Goal: Task Accomplishment & Management: Use online tool/utility

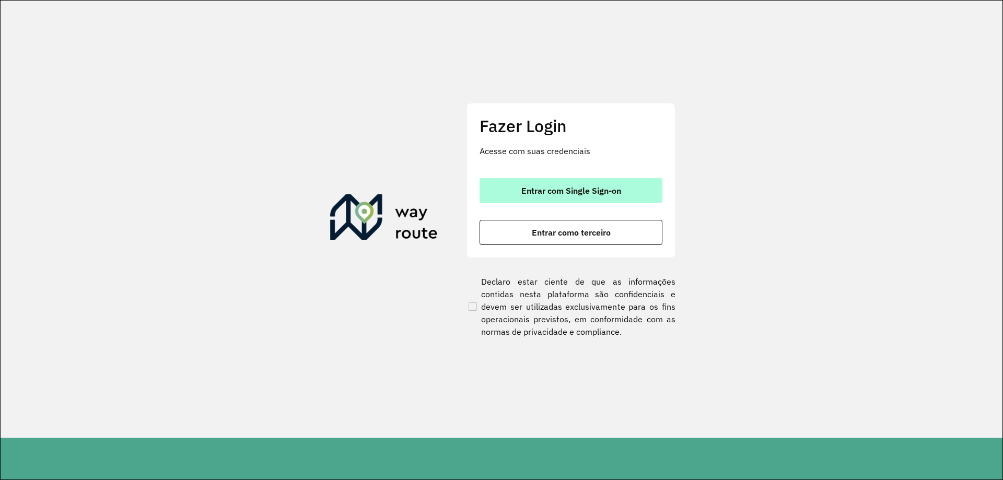
click at [548, 187] on span "Entrar com Single Sign-on" at bounding box center [571, 190] width 100 height 8
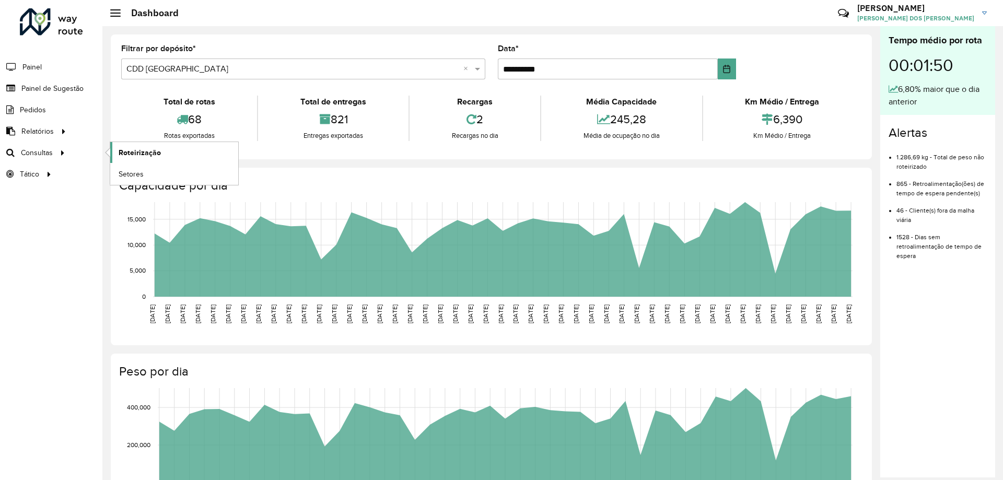
click at [164, 156] on link "Roteirização" at bounding box center [174, 152] width 128 height 21
click at [128, 175] on span "Setores" at bounding box center [132, 174] width 26 height 11
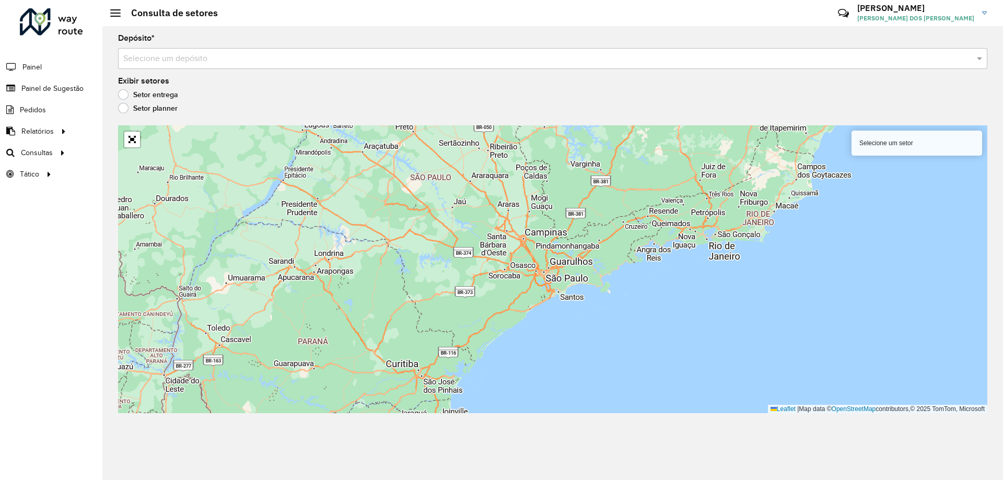
click at [276, 43] on div "Depósito * Selecione um depósito" at bounding box center [552, 51] width 869 height 34
click at [277, 50] on div "Selecione um depósito" at bounding box center [552, 58] width 869 height 21
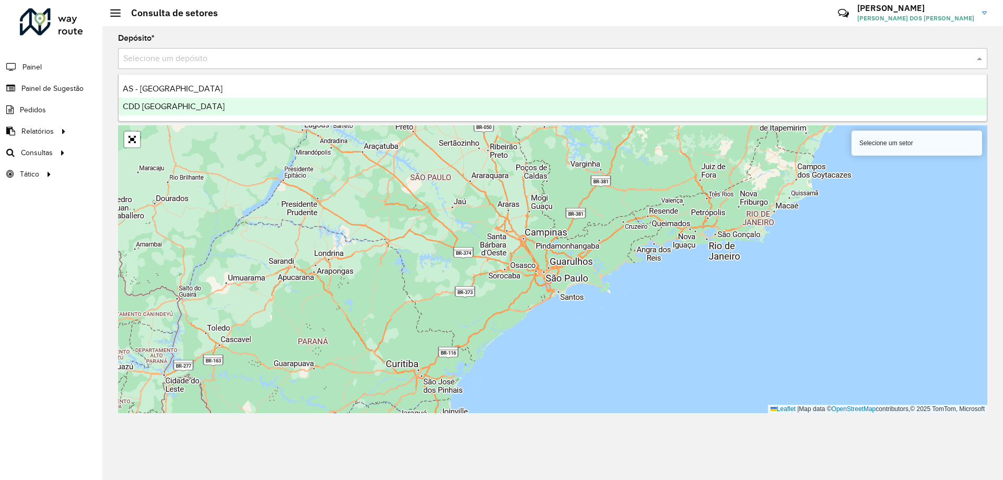
click at [160, 109] on span "CDD [GEOGRAPHIC_DATA]" at bounding box center [174, 106] width 102 height 9
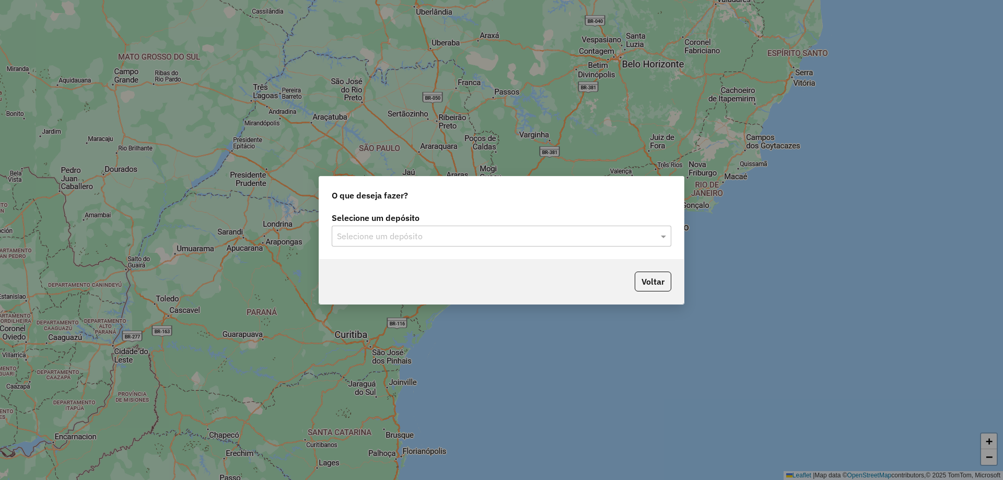
click at [492, 230] on input "text" at bounding box center [491, 236] width 308 height 13
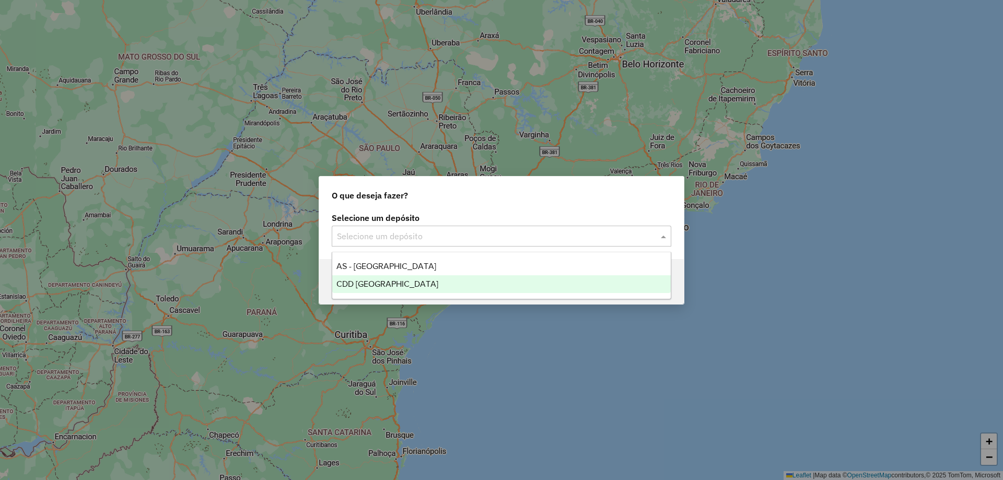
click at [411, 278] on div "CDD [GEOGRAPHIC_DATA]" at bounding box center [501, 284] width 338 height 18
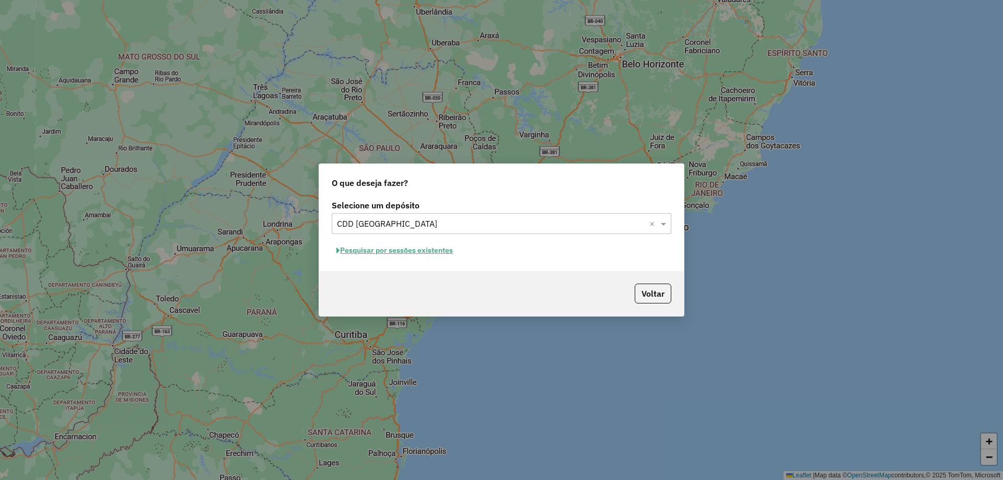
click at [428, 249] on button "Pesquisar por sessões existentes" at bounding box center [395, 250] width 126 height 16
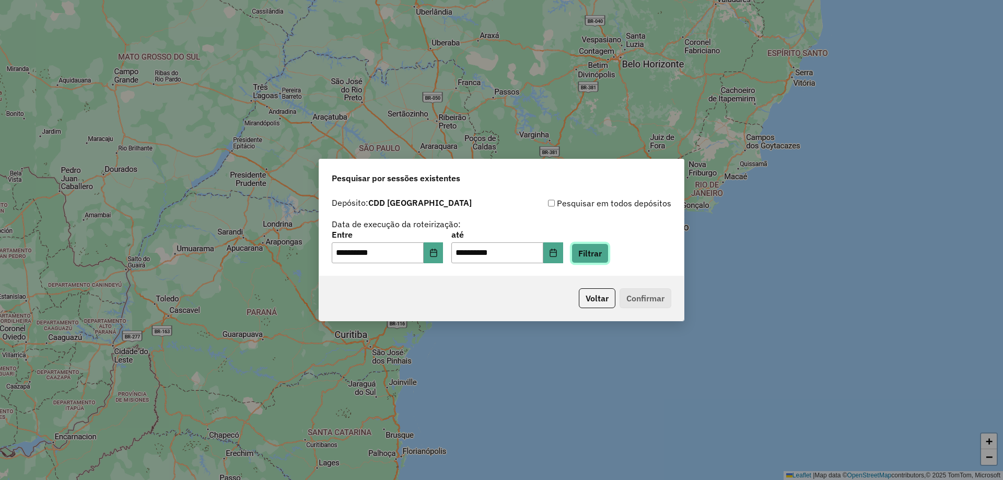
click at [608, 250] on button "Filtrar" at bounding box center [589, 253] width 37 height 20
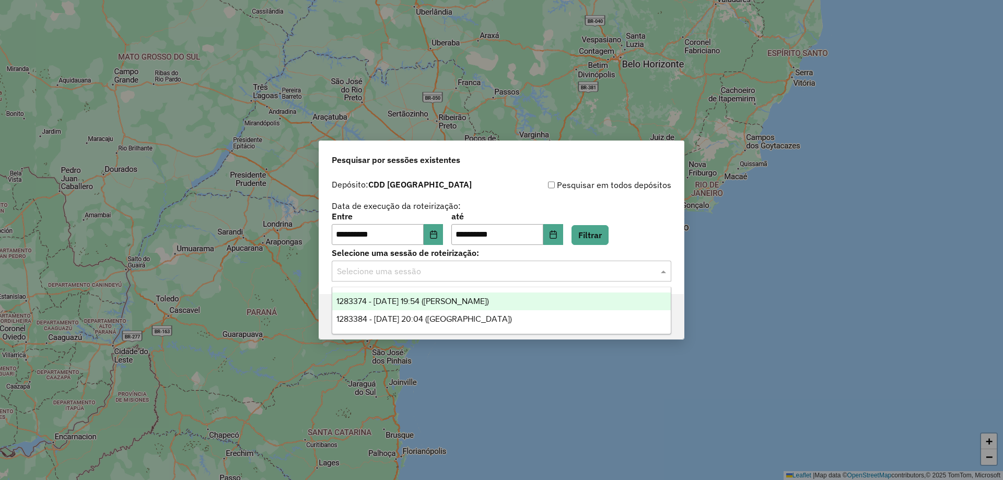
click at [394, 273] on input "text" at bounding box center [491, 271] width 308 height 13
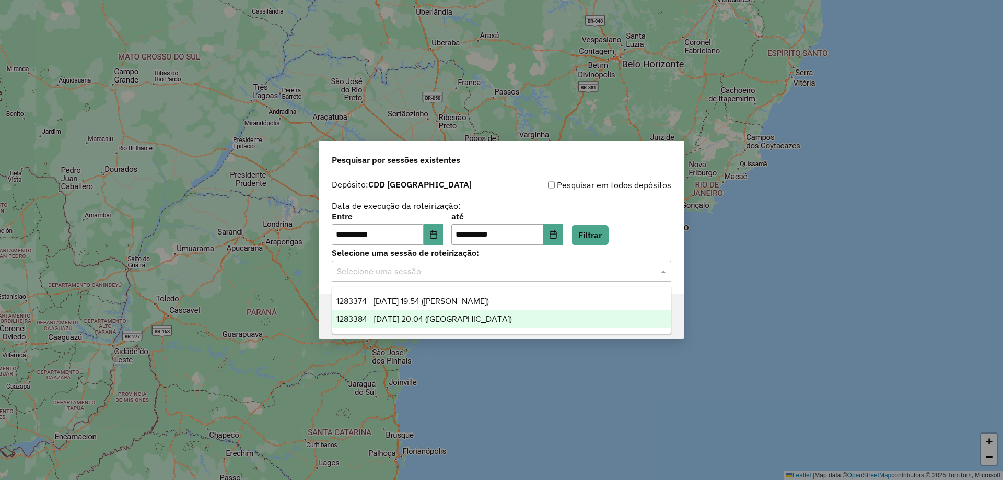
click at [446, 321] on span "1283384 - 26/09/2025 20:04 (ROTA)" at bounding box center [423, 318] width 175 height 9
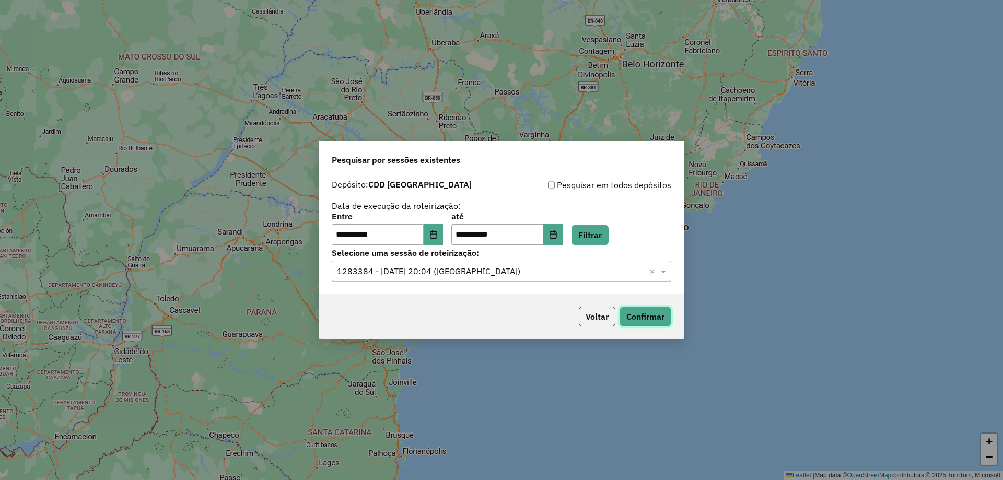
click at [646, 308] on button "Confirmar" at bounding box center [645, 317] width 52 height 20
click at [637, 319] on button "Confirmar" at bounding box center [645, 317] width 52 height 20
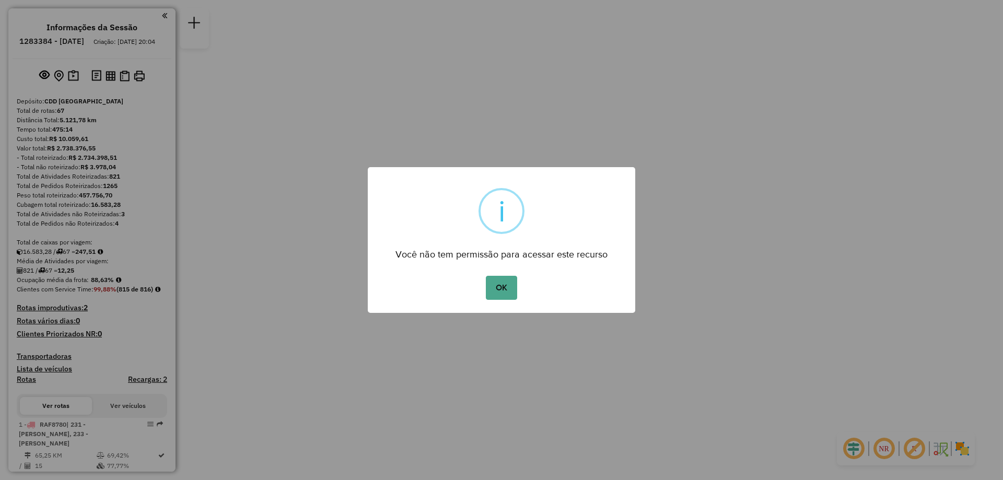
drag, startPoint x: 504, startPoint y: 293, endPoint x: 793, endPoint y: 293, distance: 288.8
click at [506, 293] on button "OK" at bounding box center [501, 288] width 31 height 24
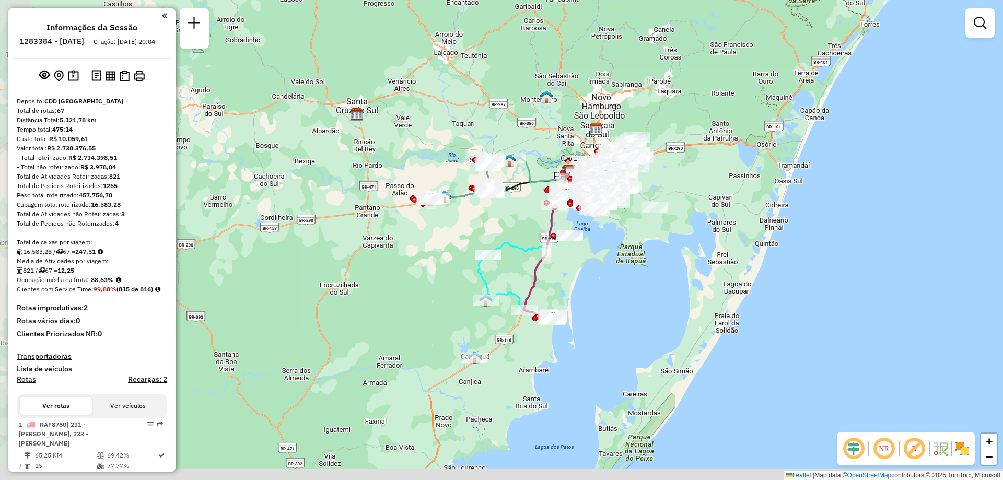
drag, startPoint x: 607, startPoint y: 384, endPoint x: 644, endPoint y: 265, distance: 125.2
click at [644, 265] on div "Janela de atendimento Grade de atendimento Capacidade Transportadoras Veículos …" at bounding box center [501, 240] width 1003 height 480
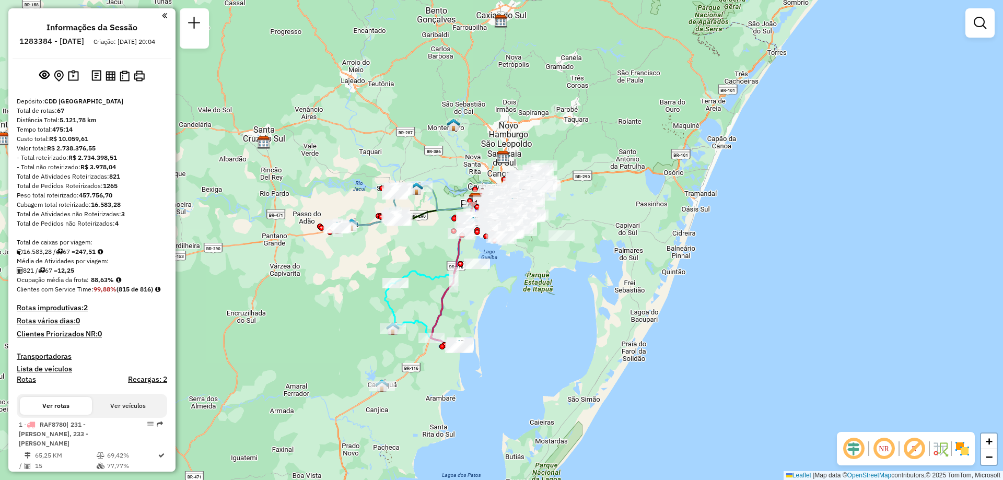
drag, startPoint x: 689, startPoint y: 273, endPoint x: 596, endPoint y: 302, distance: 97.6
click at [596, 302] on div "Janela de atendimento Grade de atendimento Capacidade Transportadoras Veículos …" at bounding box center [501, 240] width 1003 height 480
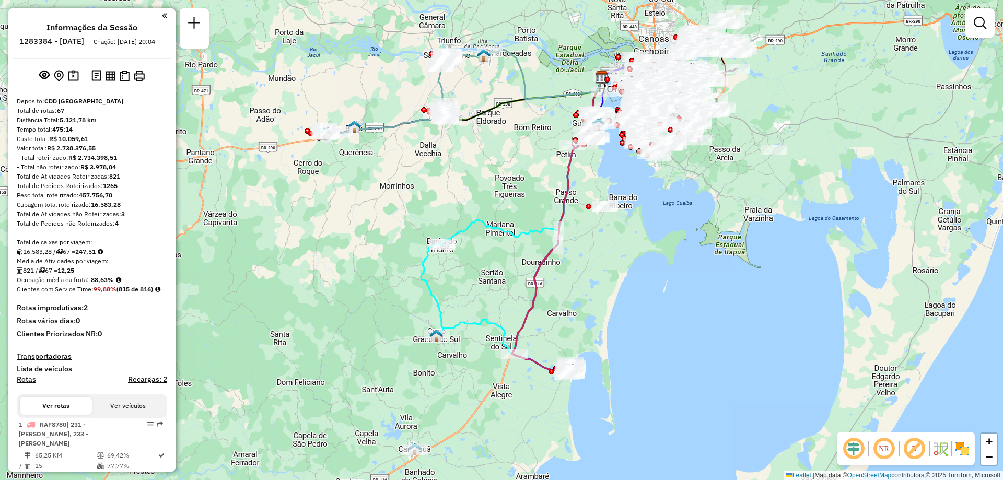
drag, startPoint x: 479, startPoint y: 303, endPoint x: 598, endPoint y: 247, distance: 132.2
click at [598, 247] on div "Janela de atendimento Grade de atendimento Capacidade Transportadoras Veículos …" at bounding box center [501, 240] width 1003 height 480
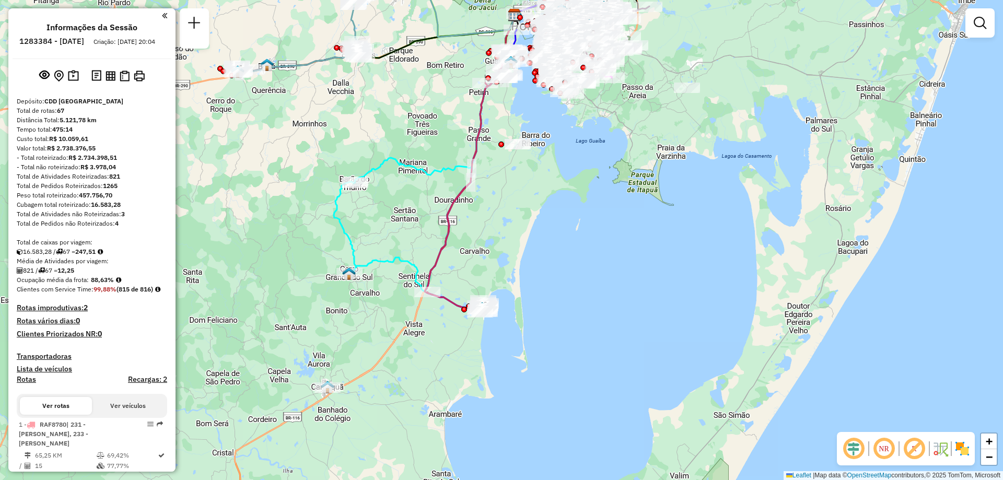
drag, startPoint x: 575, startPoint y: 352, endPoint x: 488, endPoint y: 290, distance: 107.1
click at [488, 290] on div "Janela de atendimento Grade de atendimento Capacidade Transportadoras Veículos …" at bounding box center [501, 240] width 1003 height 480
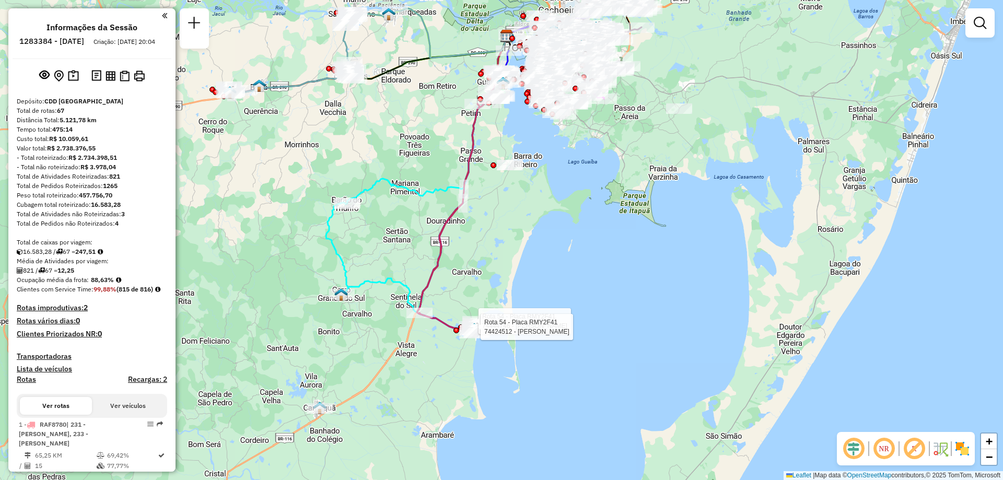
drag, startPoint x: 573, startPoint y: 227, endPoint x: 568, endPoint y: 242, distance: 16.4
click at [568, 242] on div "Rota 54 - Placa RMY2F41 74444746 - DIOGO SANTOS ALMEIDA Rota 54 - Placa RMY2F41…" at bounding box center [501, 240] width 1003 height 480
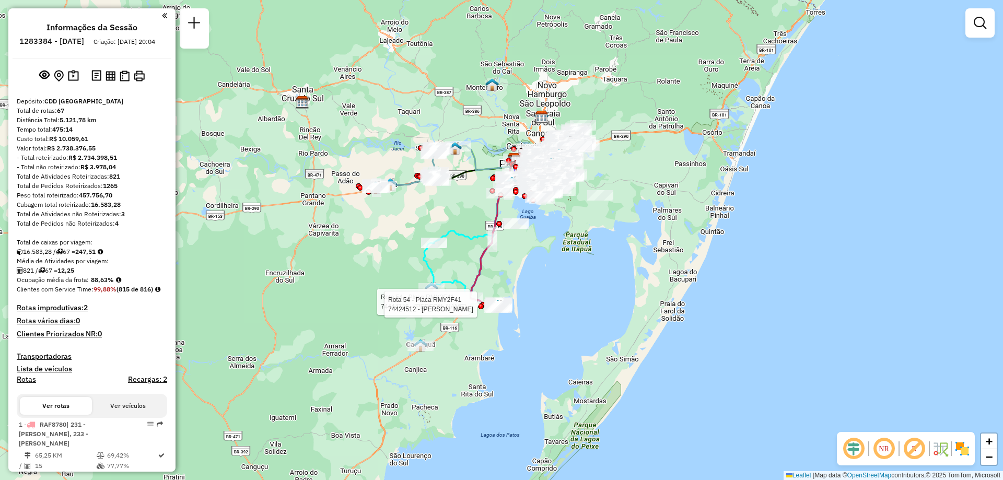
drag, startPoint x: 601, startPoint y: 228, endPoint x: 557, endPoint y: 246, distance: 47.7
click at [559, 246] on div "Rota 54 - Placa RMY2F41 74444746 - DIOGO SANTOS ALMEIDA Rota 54 - Placa RMY2F41…" at bounding box center [501, 240] width 1003 height 480
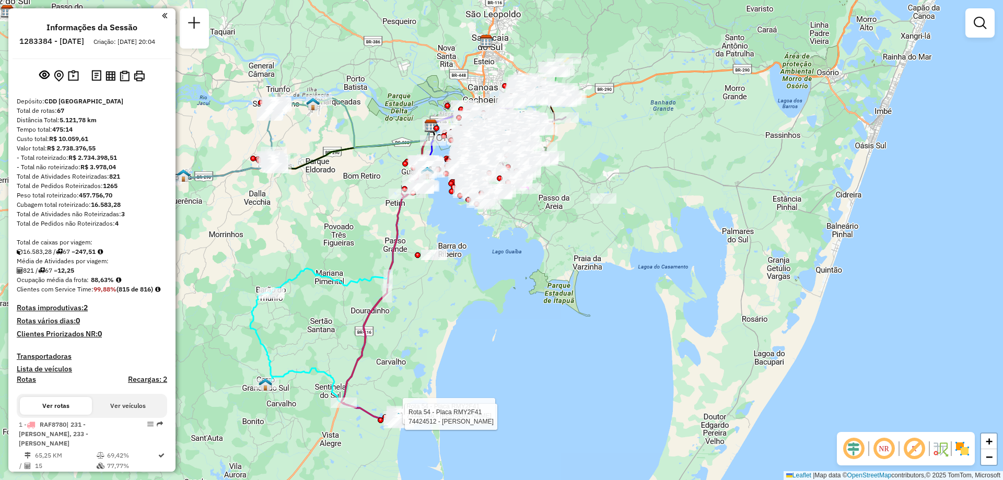
drag, startPoint x: 484, startPoint y: 274, endPoint x: 506, endPoint y: 266, distance: 23.8
click at [506, 266] on div "Rota 54 - Placa RMY2F41 74444746 - DIOGO SANTOS ALMEIDA Rota 54 - Placa RMY2F41…" at bounding box center [501, 240] width 1003 height 480
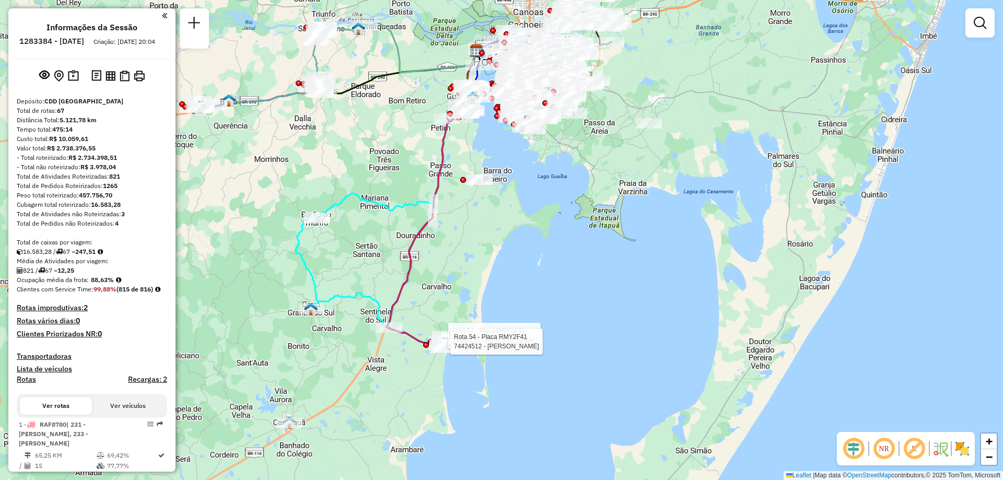
drag, startPoint x: 512, startPoint y: 288, endPoint x: 557, endPoint y: 213, distance: 87.9
click at [557, 213] on div "Rota 54 - Placa RMY2F41 74444746 - DIOGO SANTOS ALMEIDA Rota 54 - Placa RMY2F41…" at bounding box center [501, 240] width 1003 height 480
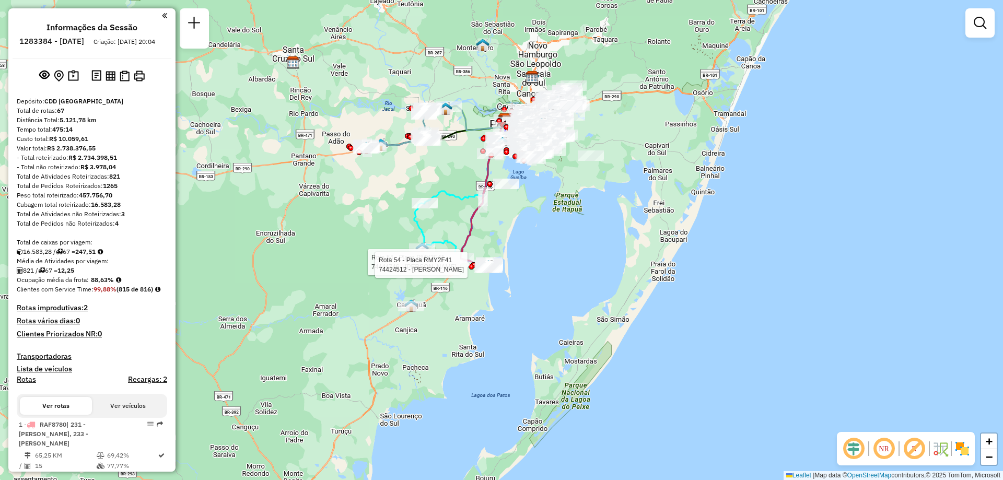
drag, startPoint x: 566, startPoint y: 229, endPoint x: 546, endPoint y: 214, distance: 25.7
click at [547, 214] on div "Rota 54 - Placa RMY2F41 74444746 - DIOGO SANTOS ALMEIDA Rota 54 - Placa RMY2F41…" at bounding box center [501, 240] width 1003 height 480
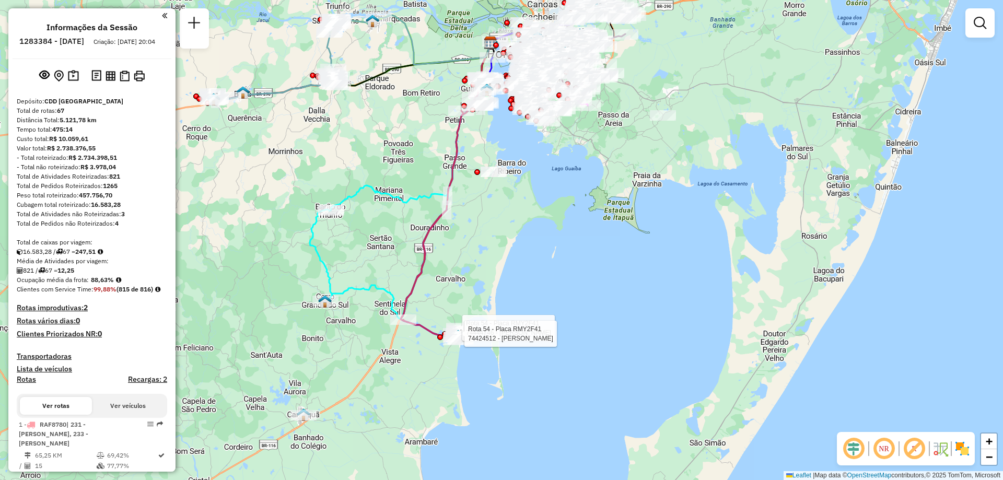
drag, startPoint x: 544, startPoint y: 225, endPoint x: 582, endPoint y: 254, distance: 48.0
click at [581, 256] on div "Rota 54 - Placa RMY2F41 74444746 - DIOGO SANTOS ALMEIDA Rota 54 - Placa RMY2F41…" at bounding box center [501, 240] width 1003 height 480
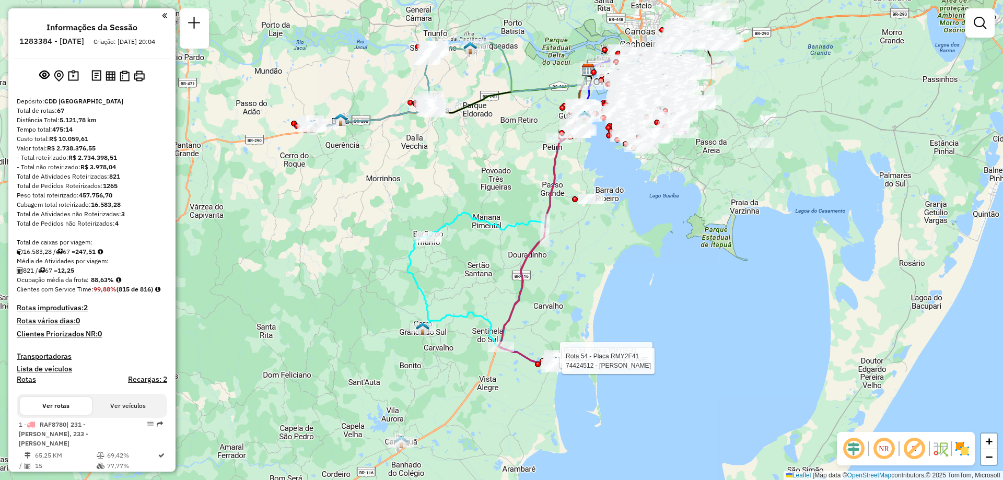
drag, startPoint x: 570, startPoint y: 221, endPoint x: 664, endPoint y: 246, distance: 96.8
click at [664, 246] on div "Rota 54 - Placa RMY2F41 74444746 - DIOGO SANTOS ALMEIDA Rota 54 - Placa RMY2F41…" at bounding box center [501, 240] width 1003 height 480
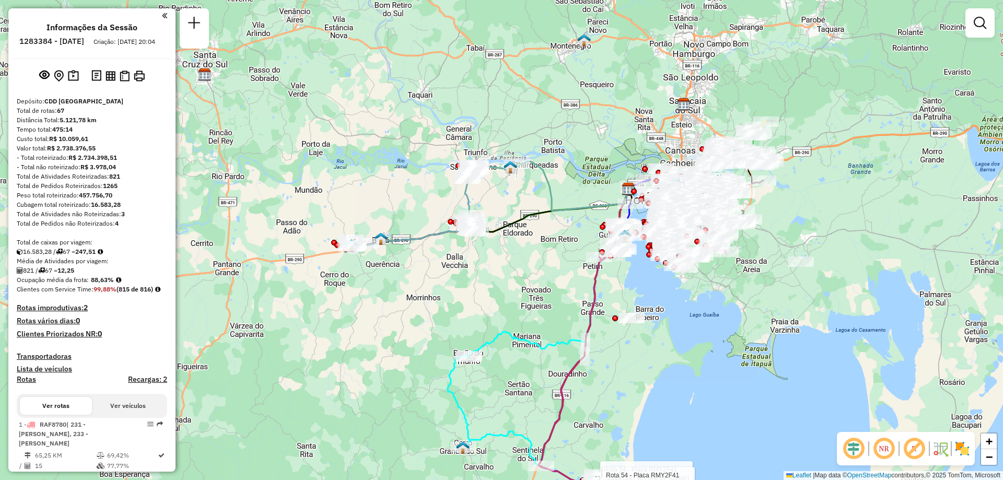
drag, startPoint x: 704, startPoint y: 197, endPoint x: 744, endPoint y: 316, distance: 125.0
click at [744, 316] on div "Rota 54 - Placa RMY2F41 74444746 - DIOGO SANTOS ALMEIDA Rota 54 - Placa RMY2F41…" at bounding box center [501, 240] width 1003 height 480
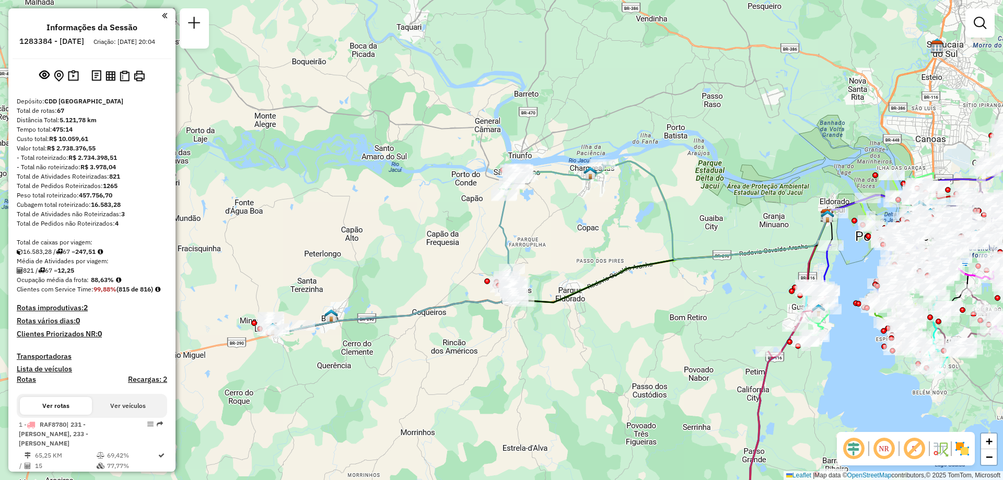
drag, startPoint x: 594, startPoint y: 217, endPoint x: 567, endPoint y: 384, distance: 168.8
click at [567, 384] on div "Rota 54 - Placa RMY2F41 74444746 - DIOGO SANTOS ALMEIDA Rota 54 - Placa RMY2F41…" at bounding box center [501, 240] width 1003 height 480
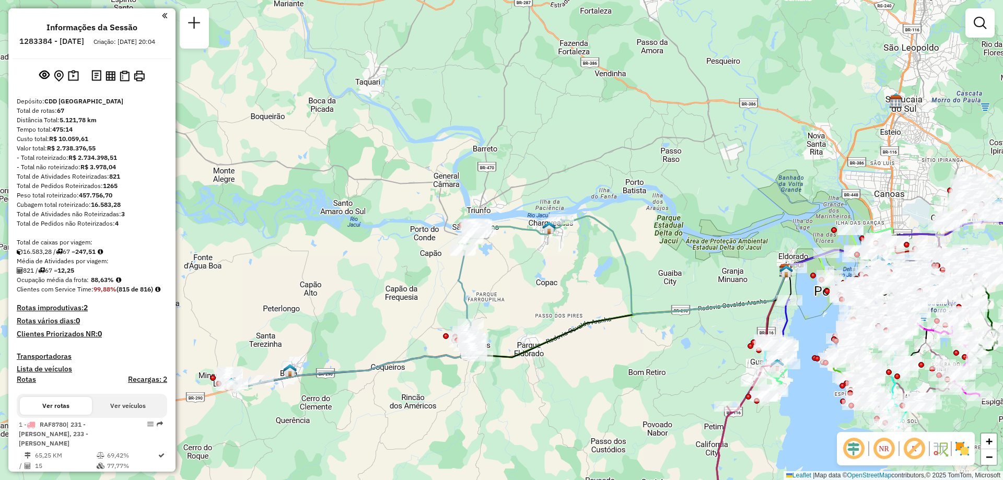
drag, startPoint x: 698, startPoint y: 307, endPoint x: 679, endPoint y: 341, distance: 39.0
click at [679, 341] on div "Rota 54 - Placa RMY2F41 74444746 - DIOGO SANTOS ALMEIDA Rota 54 - Placa RMY2F41…" at bounding box center [501, 240] width 1003 height 480
click at [979, 20] on em at bounding box center [979, 23] width 13 height 13
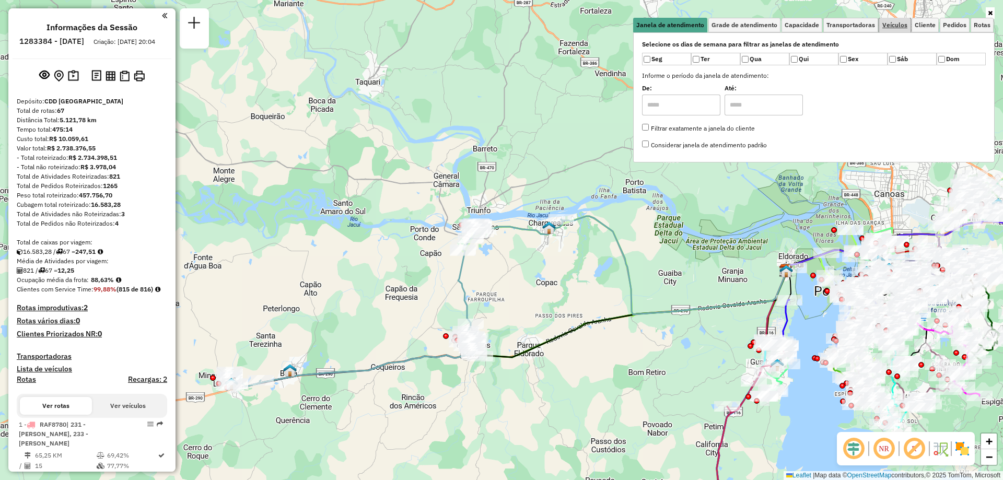
click at [899, 24] on span "Veículos" at bounding box center [894, 25] width 25 height 6
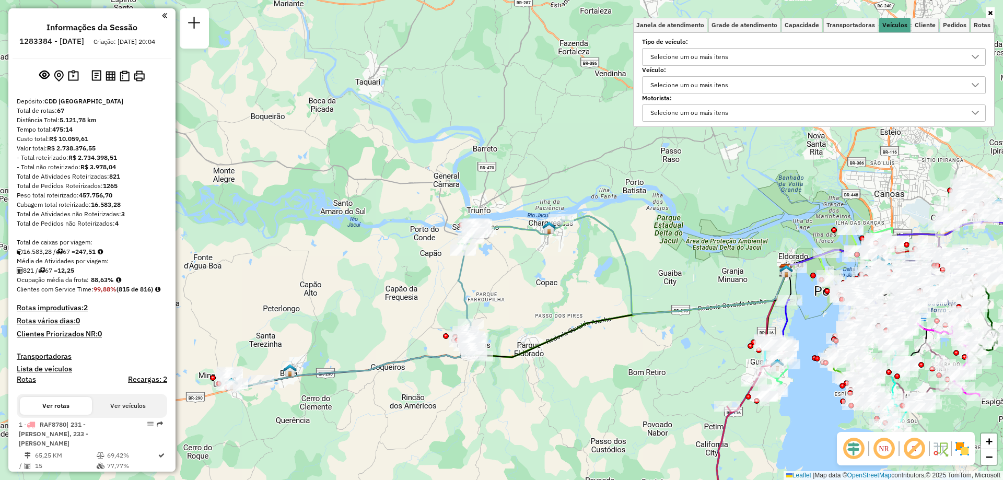
click at [670, 84] on div "Selecione um ou mais itens" at bounding box center [689, 85] width 85 height 17
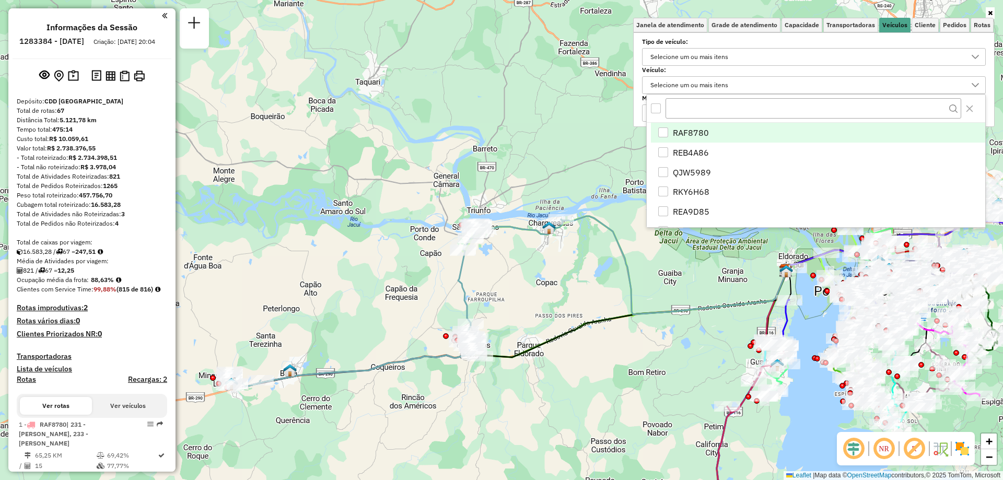
scroll to position [6, 36]
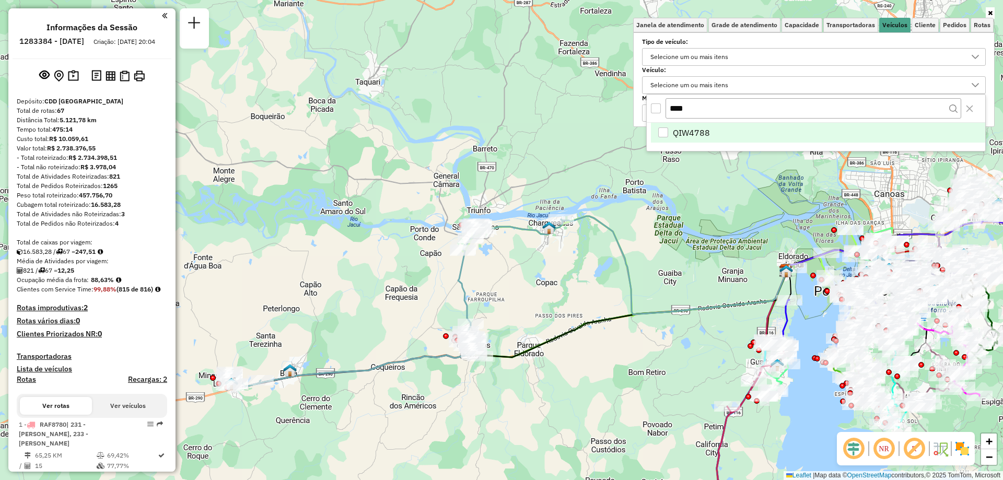
type input "****"
click at [656, 124] on li "QIW4788" at bounding box center [818, 133] width 334 height 20
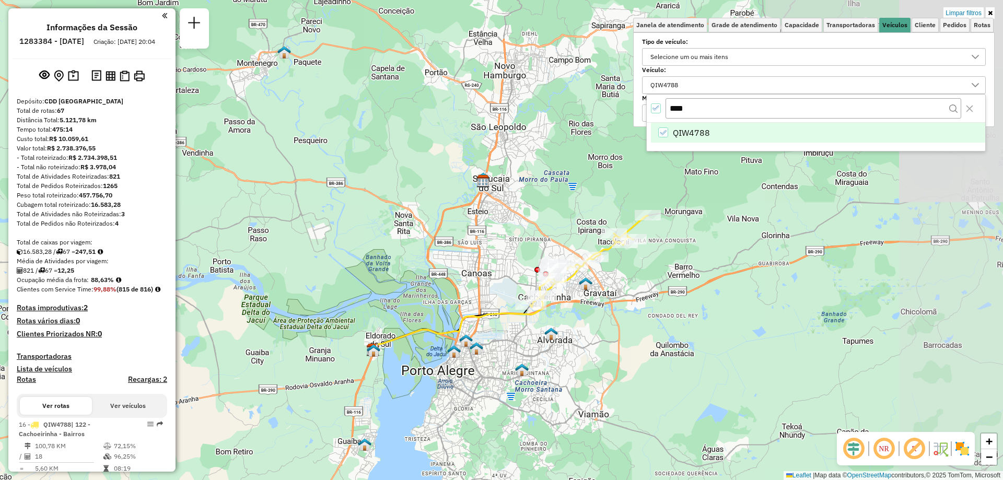
drag, startPoint x: 905, startPoint y: 228, endPoint x: 491, endPoint y: 307, distance: 421.1
click at [492, 307] on div "Limpar filtros Janela de atendimento Grade de atendimento Capacidade Transporta…" at bounding box center [501, 240] width 1003 height 480
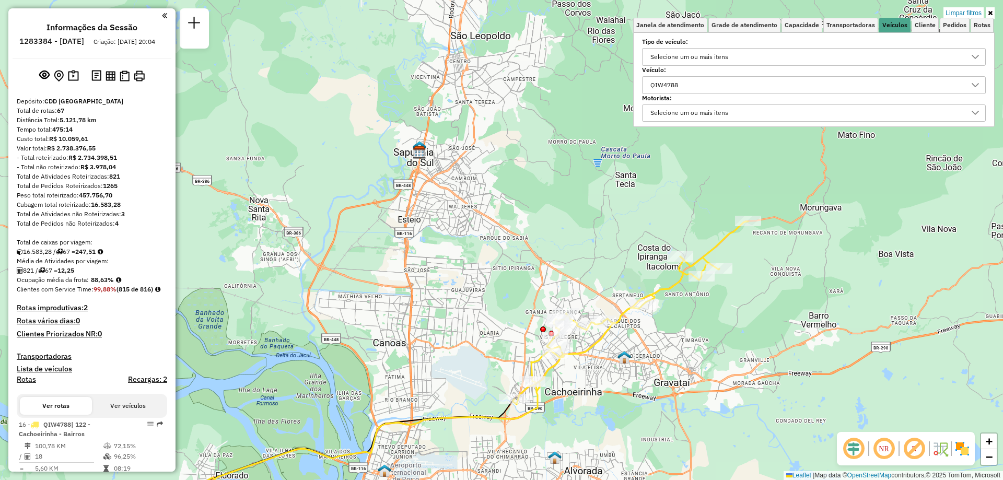
drag, startPoint x: 676, startPoint y: 226, endPoint x: 749, endPoint y: 317, distance: 117.0
click at [749, 317] on div "Limpar filtros Janela de atendimento Grade de atendimento Capacidade Transporta…" at bounding box center [501, 240] width 1003 height 480
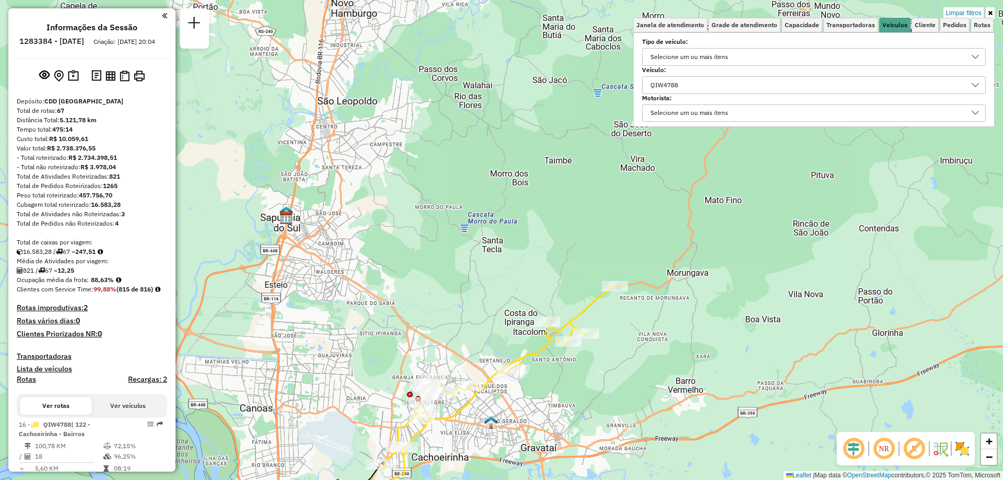
drag, startPoint x: 861, startPoint y: 250, endPoint x: 746, endPoint y: 298, distance: 125.2
click at [746, 298] on div "Limpar filtros Janela de atendimento Grade de atendimento Capacidade Transporta…" at bounding box center [501, 240] width 1003 height 480
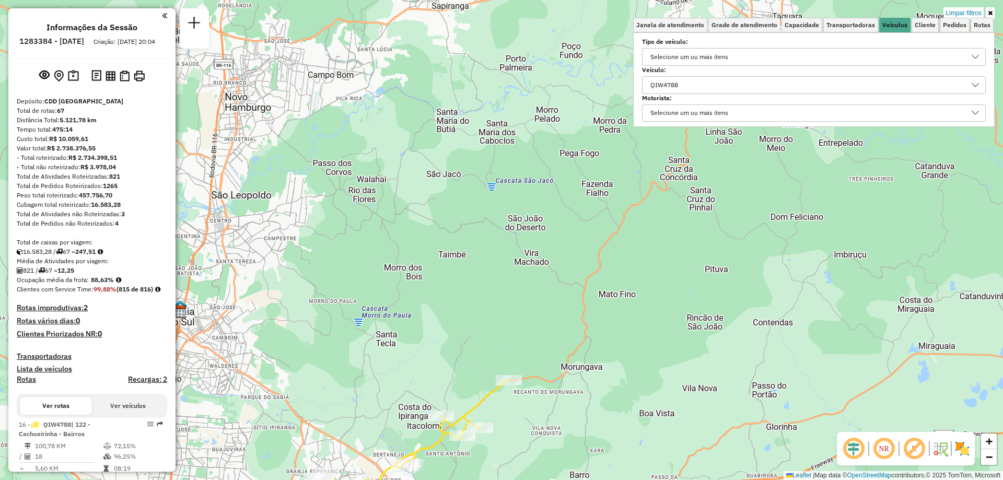
drag, startPoint x: 696, startPoint y: 248, endPoint x: 586, endPoint y: 314, distance: 128.2
click at [586, 314] on div "Limpar filtros Janela de atendimento Grade de atendimento Capacidade Transporta…" at bounding box center [501, 240] width 1003 height 480
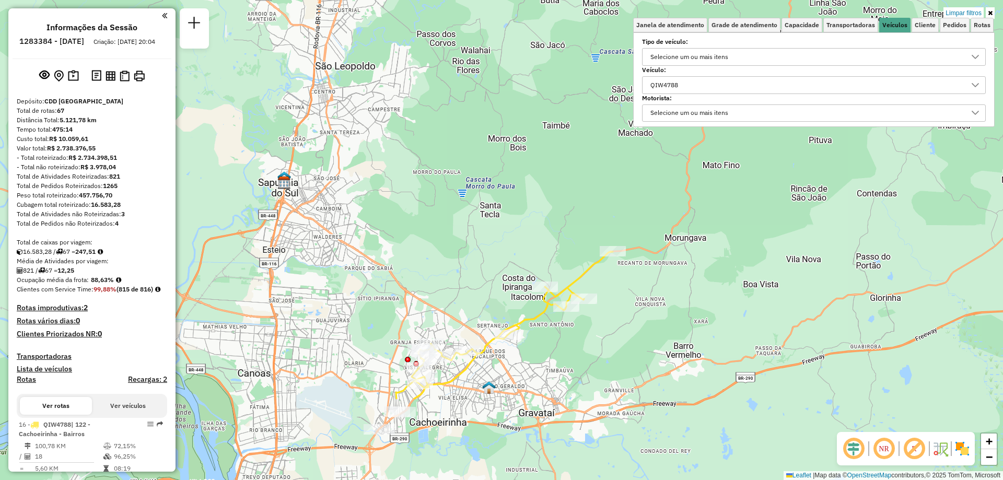
drag, startPoint x: 638, startPoint y: 384, endPoint x: 804, endPoint y: 156, distance: 282.5
click at [800, 171] on div "Limpar filtros Janela de atendimento Grade de atendimento Capacidade Transporta…" at bounding box center [501, 240] width 1003 height 480
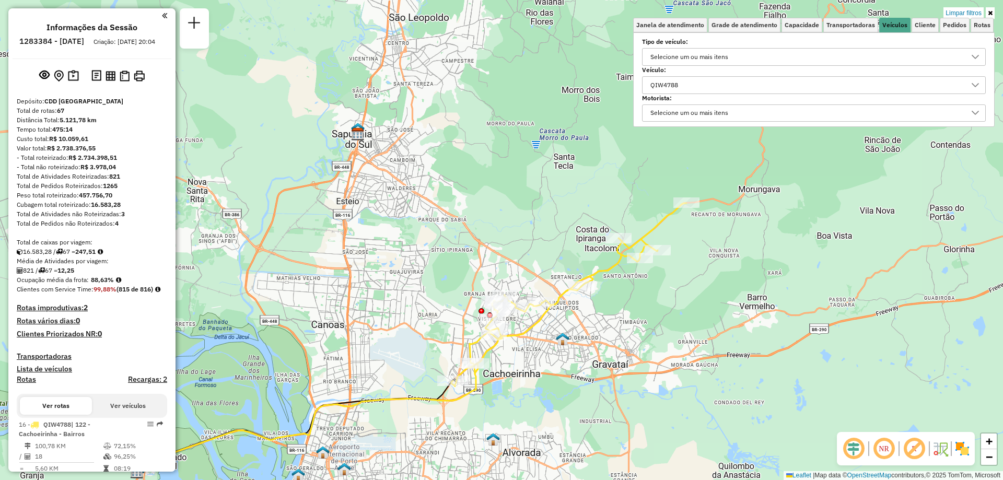
drag, startPoint x: 644, startPoint y: 267, endPoint x: 658, endPoint y: 304, distance: 39.7
click at [658, 304] on div "Limpar filtros Janela de atendimento Grade de atendimento Capacidade Transporta…" at bounding box center [501, 240] width 1003 height 480
click at [79, 43] on h6 "1283384 - [DATE]" at bounding box center [51, 41] width 65 height 9
drag, startPoint x: 83, startPoint y: 42, endPoint x: 49, endPoint y: 45, distance: 33.6
click at [49, 45] on h6 "1283384 - [DATE]" at bounding box center [51, 41] width 65 height 9
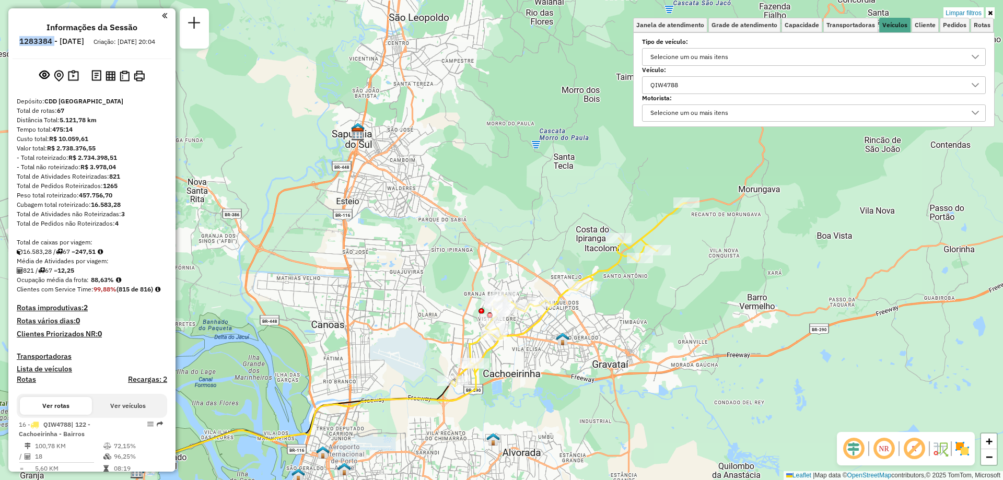
copy h6 "1283384"
click at [689, 88] on div "QIW4788" at bounding box center [806, 85] width 319 height 17
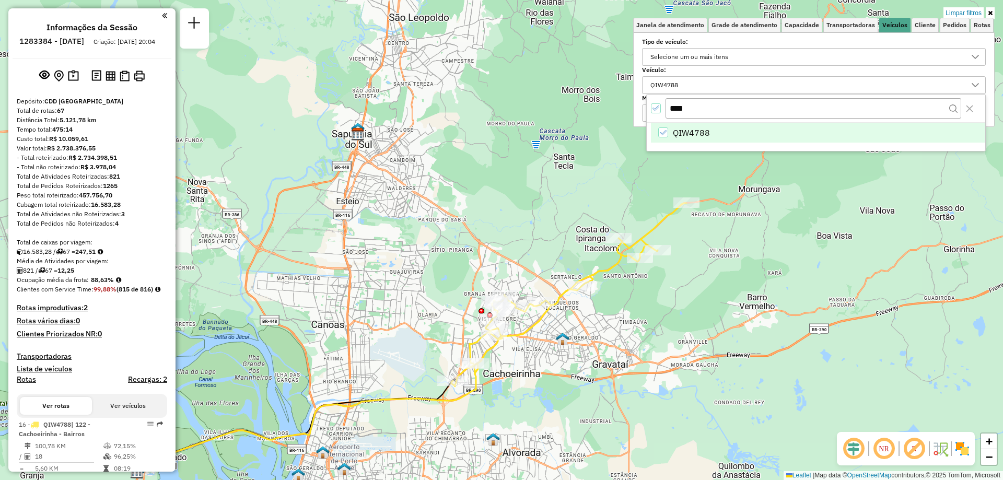
click at [661, 130] on icon "QIW4788" at bounding box center [662, 132] width 7 height 7
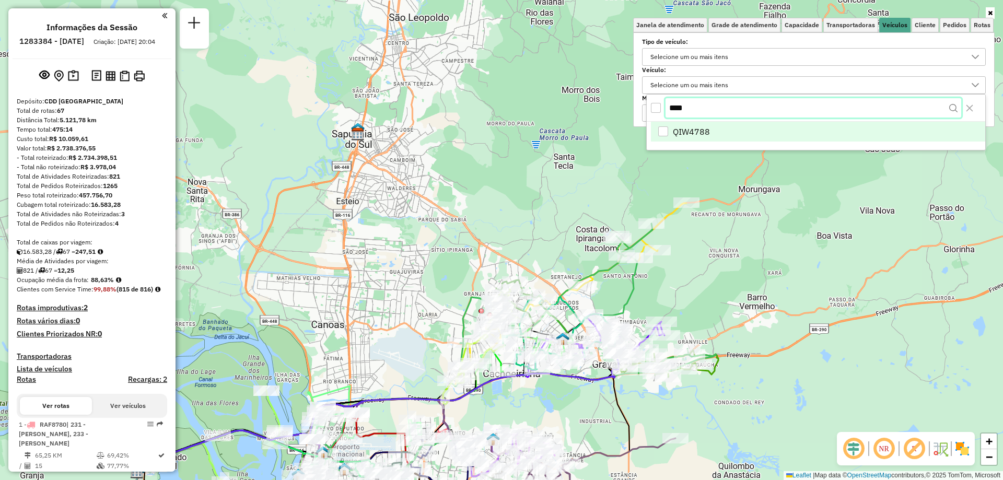
click at [707, 106] on input "****" at bounding box center [813, 108] width 296 height 20
drag, startPoint x: 708, startPoint y: 106, endPoint x: 637, endPoint y: 115, distance: 72.1
click at [637, 115] on body "Aplicando filtros Pop-up bloqueado! Seu navegador bloqueou automáticamente a ab…" at bounding box center [501, 240] width 1003 height 480
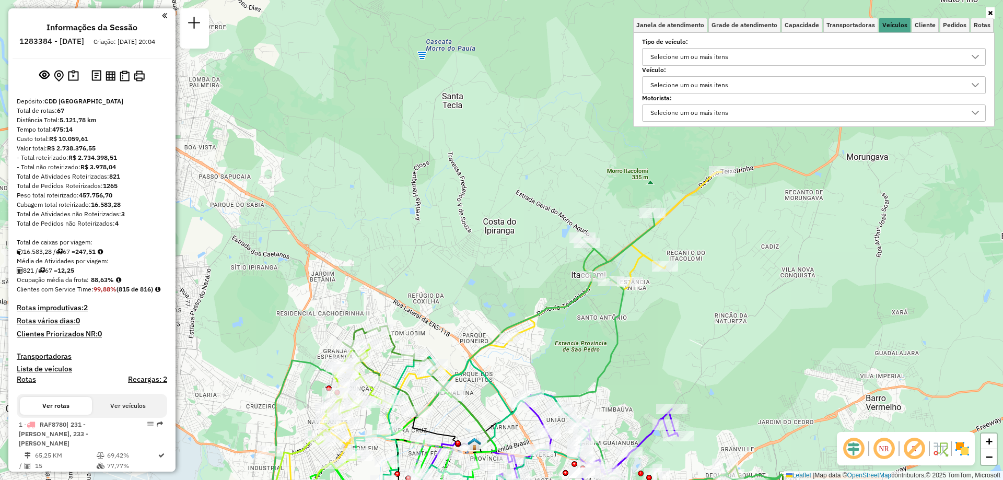
drag, startPoint x: 861, startPoint y: 232, endPoint x: 819, endPoint y: 288, distance: 70.1
click at [819, 288] on div "Janela de atendimento Grade de atendimento Capacidade Transportadoras Veículos …" at bounding box center [501, 240] width 1003 height 480
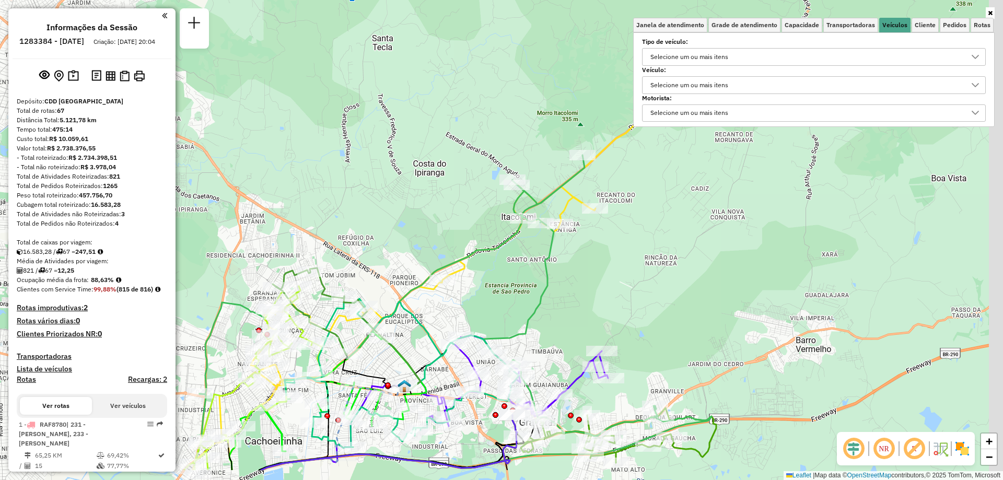
drag, startPoint x: 755, startPoint y: 335, endPoint x: 685, endPoint y: 277, distance: 90.9
click at [685, 277] on div "Janela de atendimento Grade de atendimento Capacidade Transportadoras Veículos …" at bounding box center [501, 240] width 1003 height 480
select select "**********"
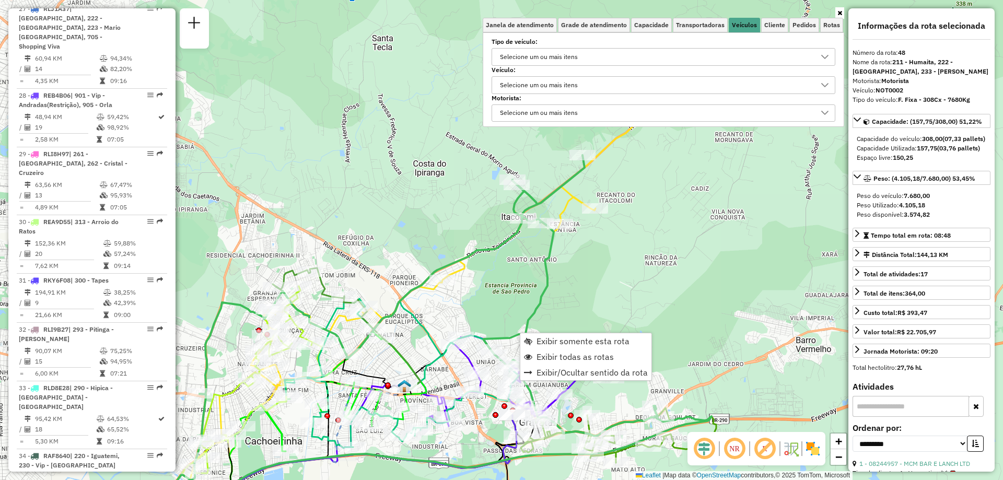
scroll to position [3356, 0]
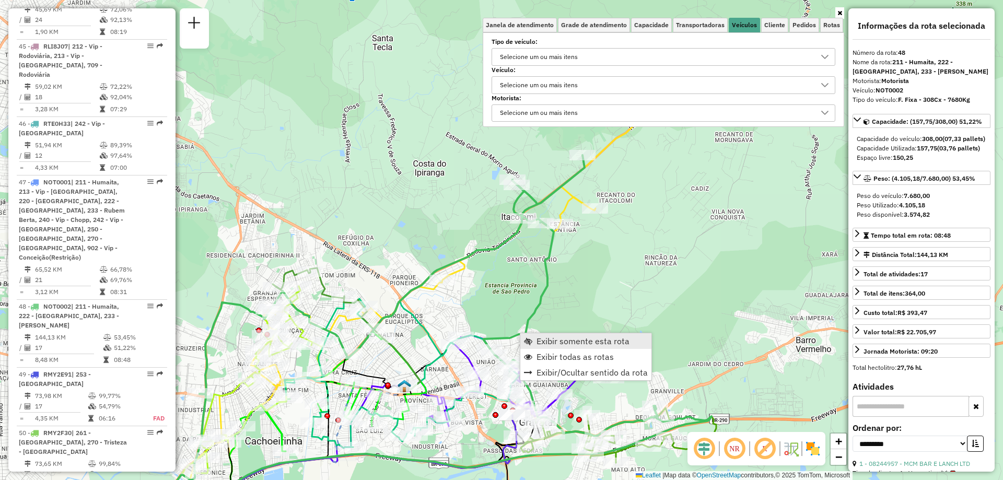
click at [566, 340] on span "Exibir somente esta rota" at bounding box center [582, 341] width 93 height 8
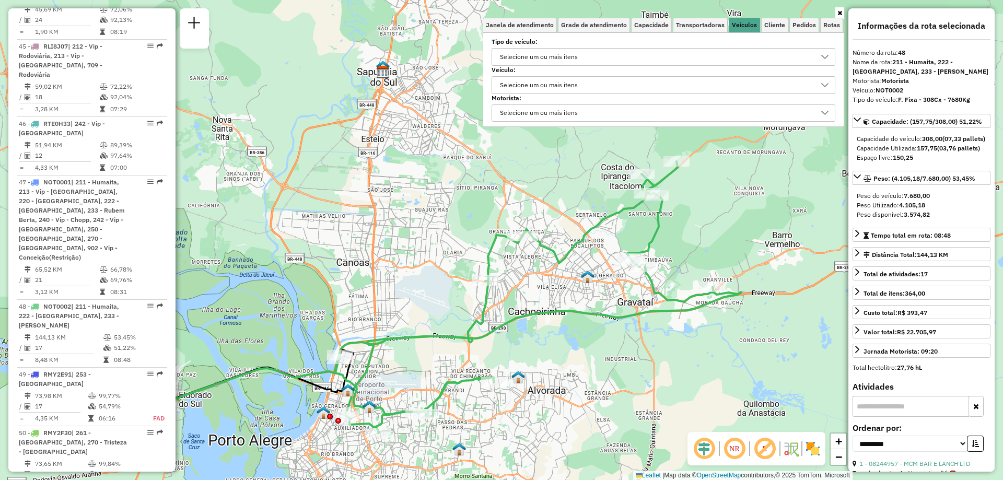
drag, startPoint x: 677, startPoint y: 277, endPoint x: 628, endPoint y: 334, distance: 75.2
click at [628, 334] on div "Janela de atendimento Grade de atendimento Capacidade Transportadoras Veículos …" at bounding box center [501, 240] width 1003 height 480
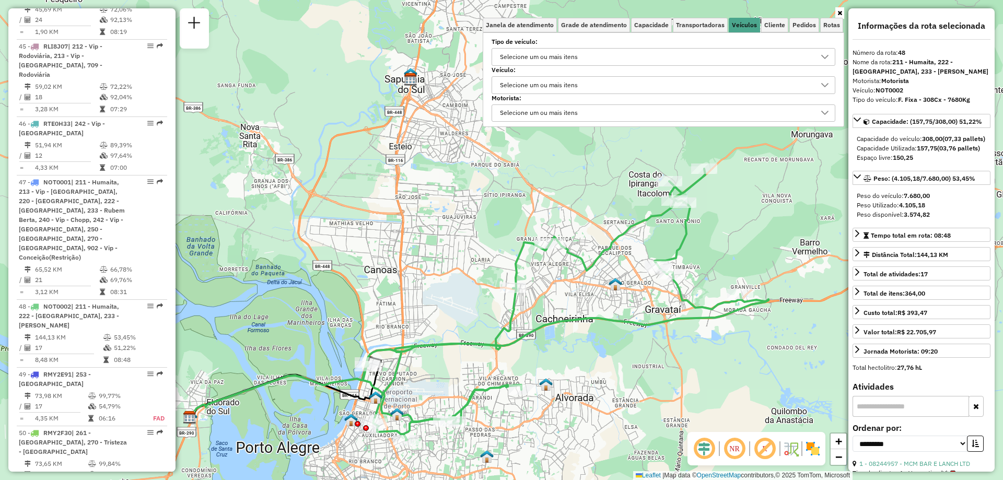
drag, startPoint x: 612, startPoint y: 310, endPoint x: 646, endPoint y: 351, distance: 53.8
click at [646, 351] on div "Janela de atendimento Grade de atendimento Capacidade Transportadoras Veículos …" at bounding box center [501, 240] width 1003 height 480
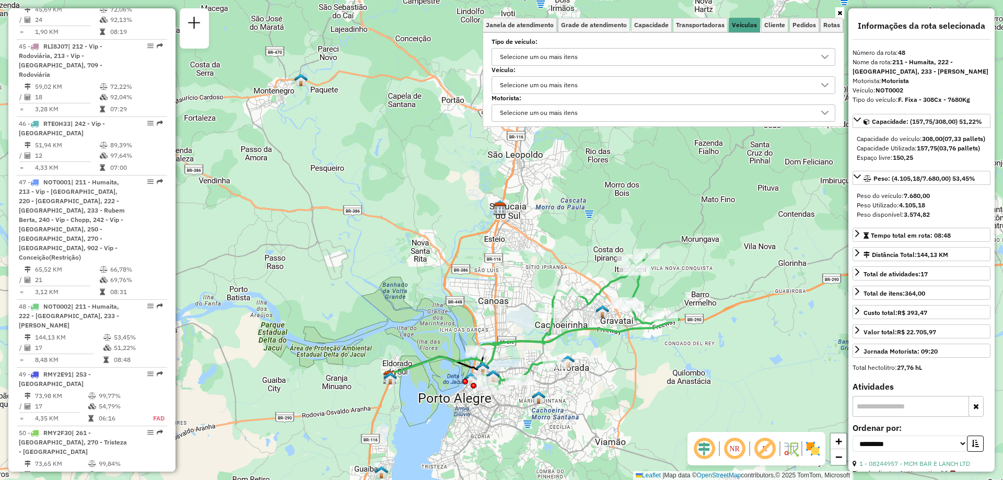
drag, startPoint x: 787, startPoint y: 366, endPoint x: 755, endPoint y: 354, distance: 34.2
click at [755, 354] on div "Janela de atendimento Grade de atendimento Capacidade Transportadoras Veículos …" at bounding box center [501, 240] width 1003 height 480
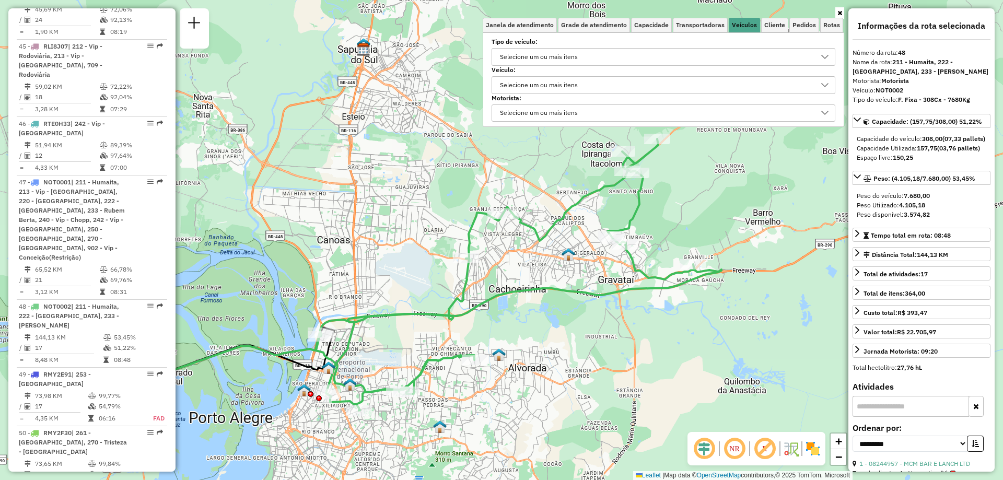
drag, startPoint x: 620, startPoint y: 393, endPoint x: 638, endPoint y: 421, distance: 33.6
click at [638, 421] on div "Janela de atendimento Grade de atendimento Capacidade Transportadoras Veículos …" at bounding box center [501, 240] width 1003 height 480
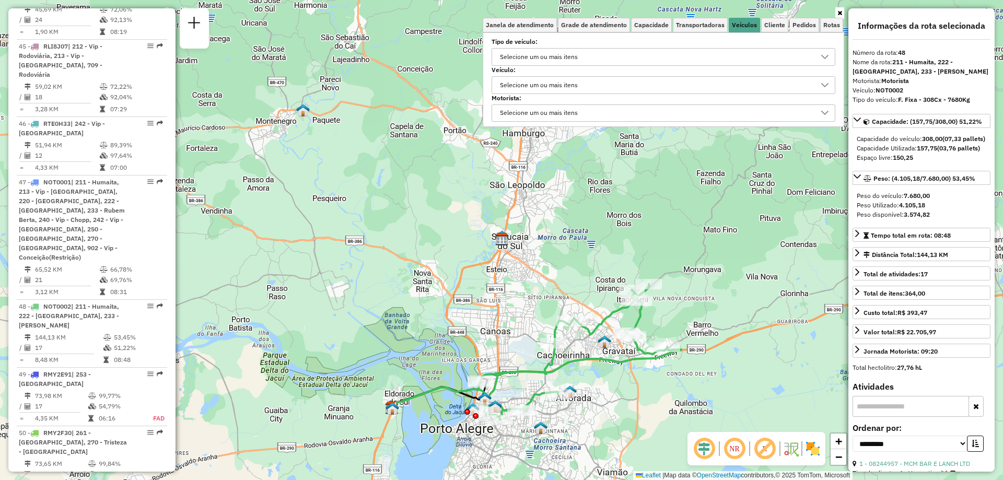
click at [769, 79] on div "Selecione um ou mais itens" at bounding box center [655, 85] width 319 height 17
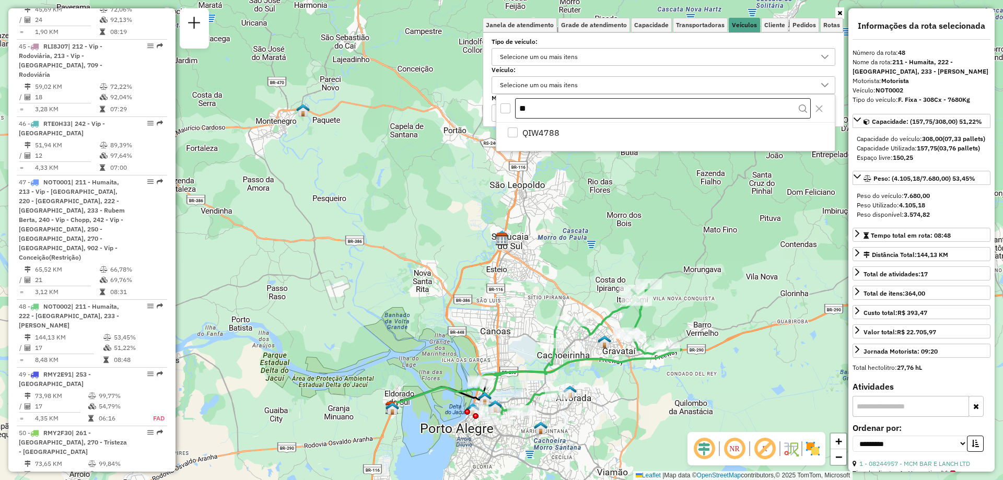
type input "*"
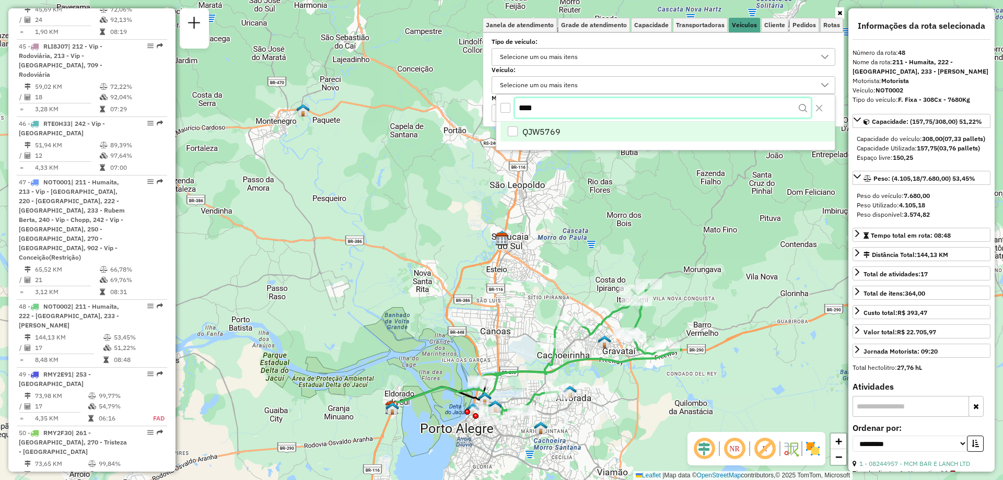
type input "****"
click at [508, 132] on div "QJW5769" at bounding box center [513, 132] width 10 height 10
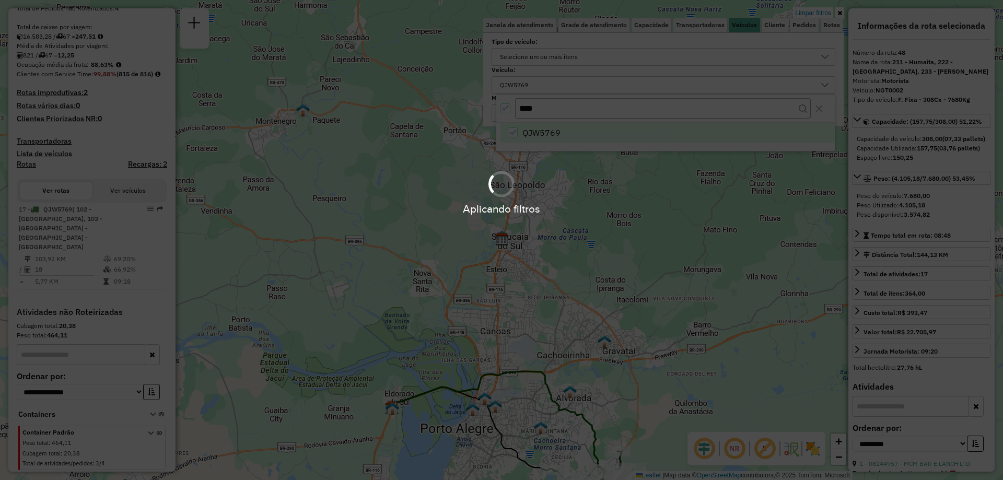
scroll to position [215, 0]
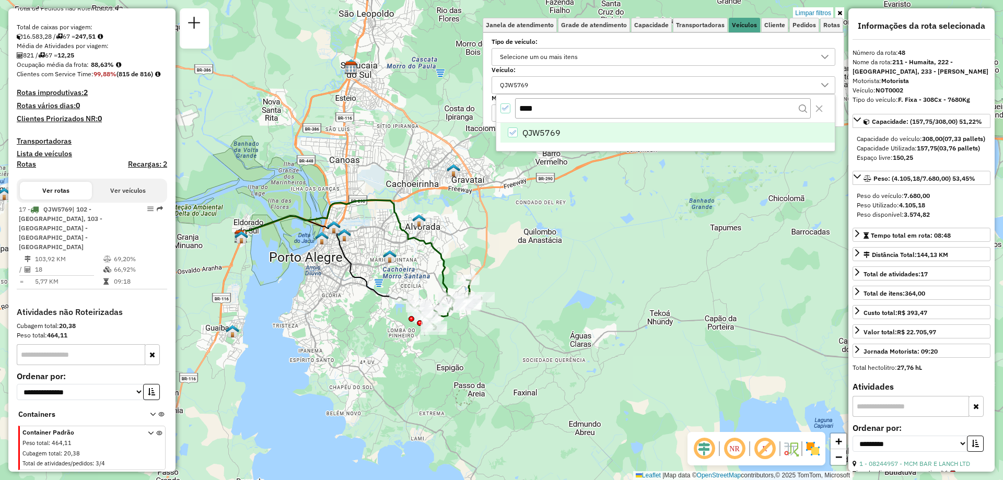
drag, startPoint x: 598, startPoint y: 404, endPoint x: 452, endPoint y: 251, distance: 212.0
click at [452, 251] on div "Limpar filtros Janela de atendimento Grade de atendimento Capacidade Transporta…" at bounding box center [501, 240] width 1003 height 480
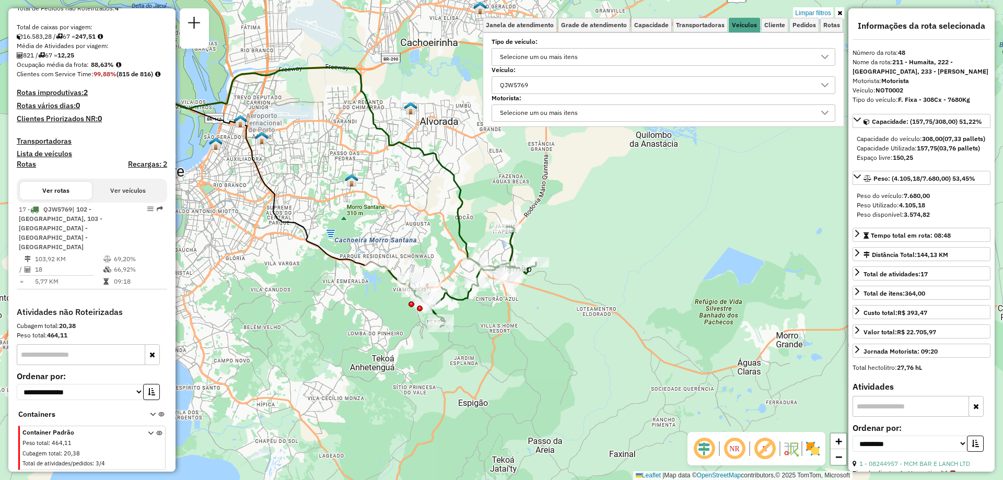
drag, startPoint x: 465, startPoint y: 293, endPoint x: 480, endPoint y: 314, distance: 25.8
click at [480, 314] on div "Limpar filtros Janela de atendimento Grade de atendimento Capacidade Transporta…" at bounding box center [501, 240] width 1003 height 480
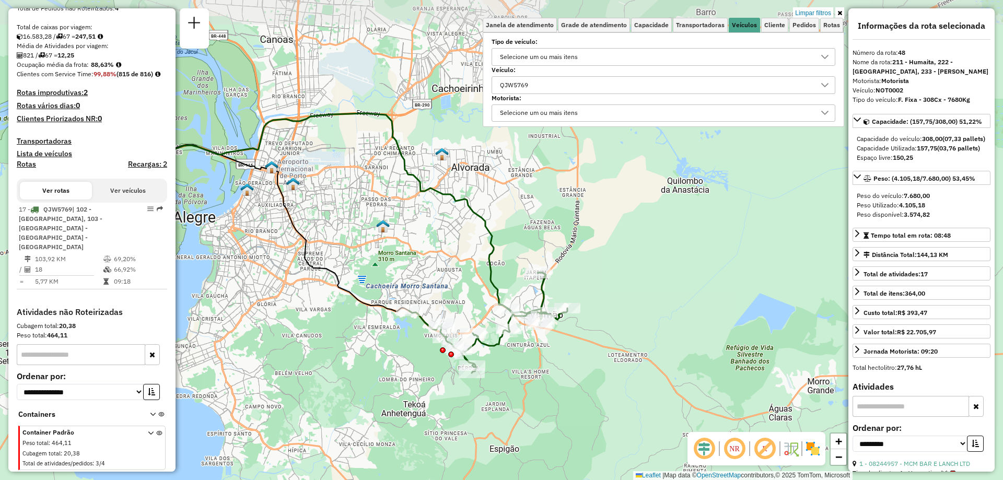
drag, startPoint x: 487, startPoint y: 309, endPoint x: 518, endPoint y: 355, distance: 55.6
click at [518, 355] on div "Limpar filtros Janela de atendimento Grade de atendimento Capacidade Transporta…" at bounding box center [501, 240] width 1003 height 480
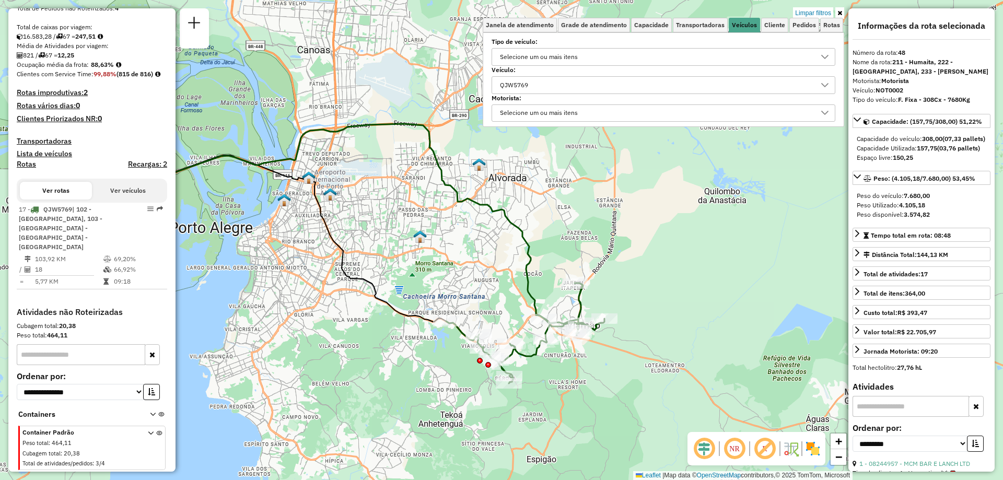
drag, startPoint x: 540, startPoint y: 380, endPoint x: 578, endPoint y: 391, distance: 38.5
click at [578, 391] on div "Limpar filtros Janela de atendimento Grade de atendimento Capacidade Transporta…" at bounding box center [501, 240] width 1003 height 480
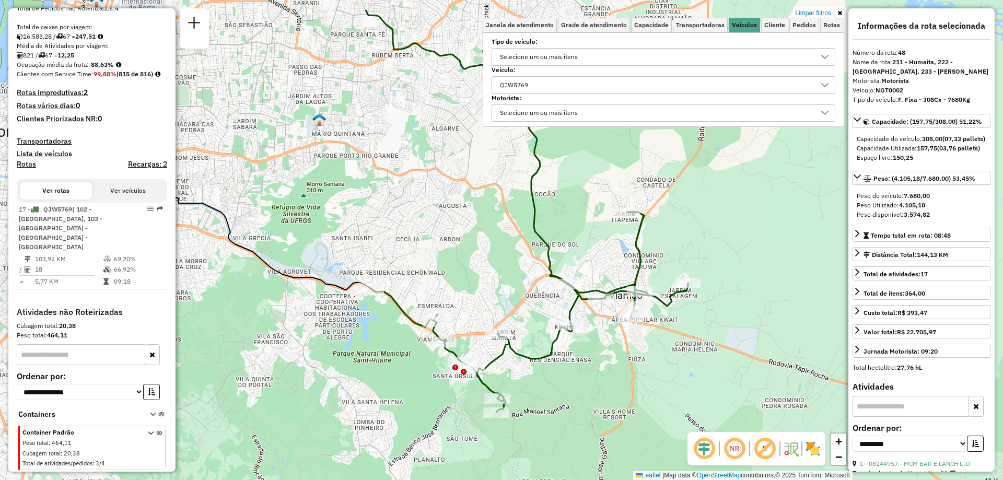
drag, startPoint x: 548, startPoint y: 330, endPoint x: 560, endPoint y: 386, distance: 57.7
click at [560, 386] on div "Limpar filtros Janela de atendimento Grade de atendimento Capacidade Transporta…" at bounding box center [501, 240] width 1003 height 480
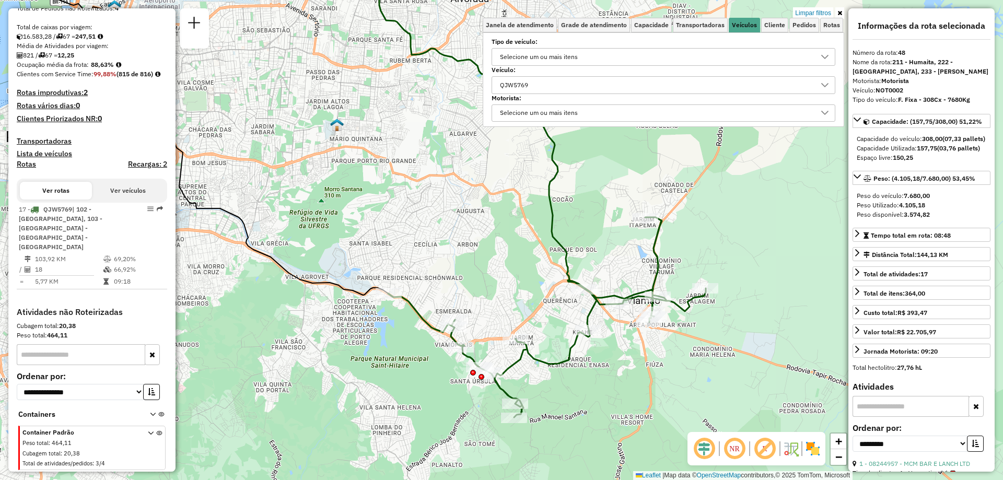
drag, startPoint x: 555, startPoint y: 277, endPoint x: 573, endPoint y: 283, distance: 18.5
click at [573, 283] on icon at bounding box center [547, 317] width 318 height 200
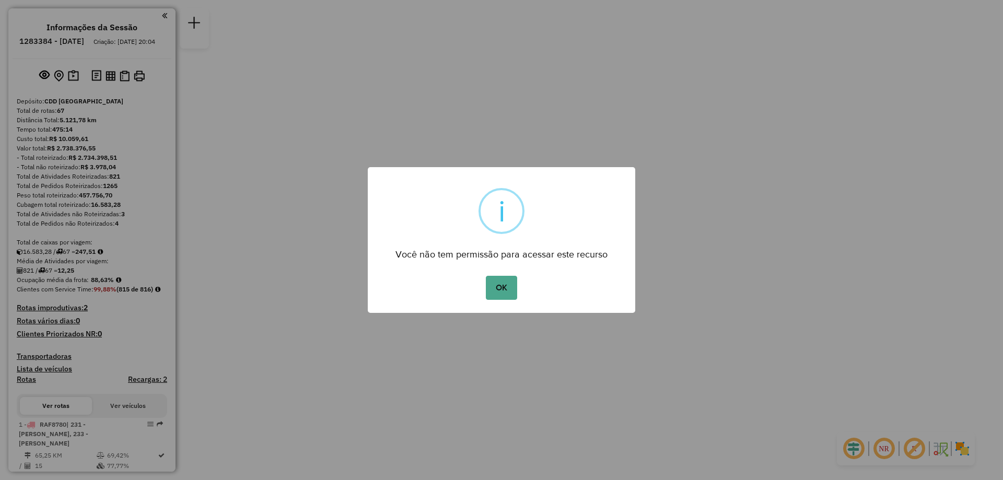
click at [486, 276] on button "OK" at bounding box center [501, 288] width 31 height 24
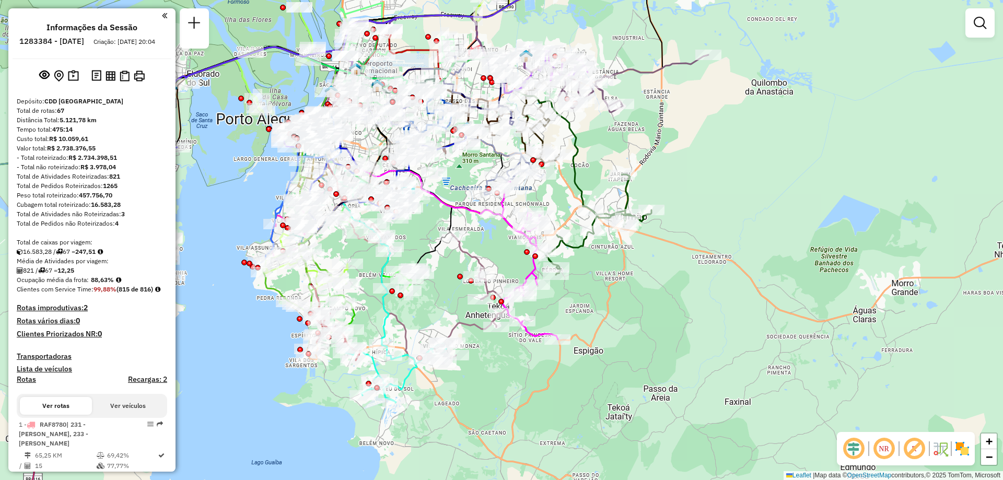
drag, startPoint x: 678, startPoint y: 275, endPoint x: 630, endPoint y: 301, distance: 54.9
click at [630, 301] on div "Janela de atendimento Grade de atendimento Capacidade Transportadoras Veículos …" at bounding box center [501, 240] width 1003 height 480
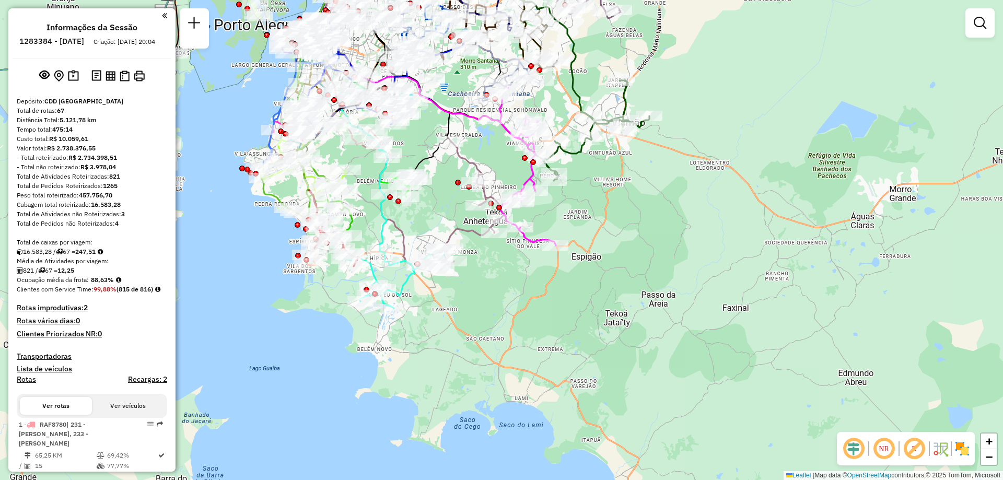
drag, startPoint x: 524, startPoint y: 379, endPoint x: 522, endPoint y: 285, distance: 94.0
click at [522, 285] on div "Janela de atendimento Grade de atendimento Capacidade Transportadoras Veículos …" at bounding box center [501, 240] width 1003 height 480
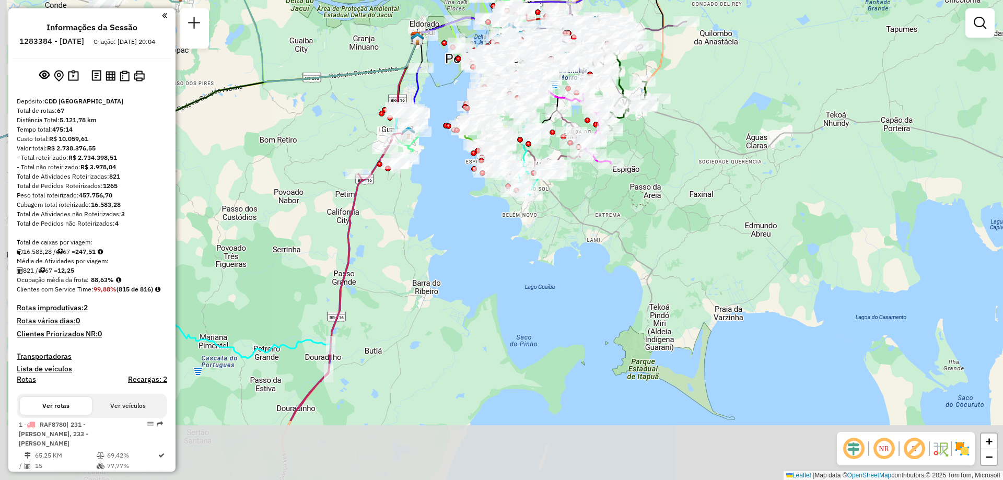
drag, startPoint x: 604, startPoint y: 285, endPoint x: 661, endPoint y: 199, distance: 102.8
click at [661, 199] on div "Janela de atendimento Grade de atendimento Capacidade Transportadoras Veículos …" at bounding box center [501, 240] width 1003 height 480
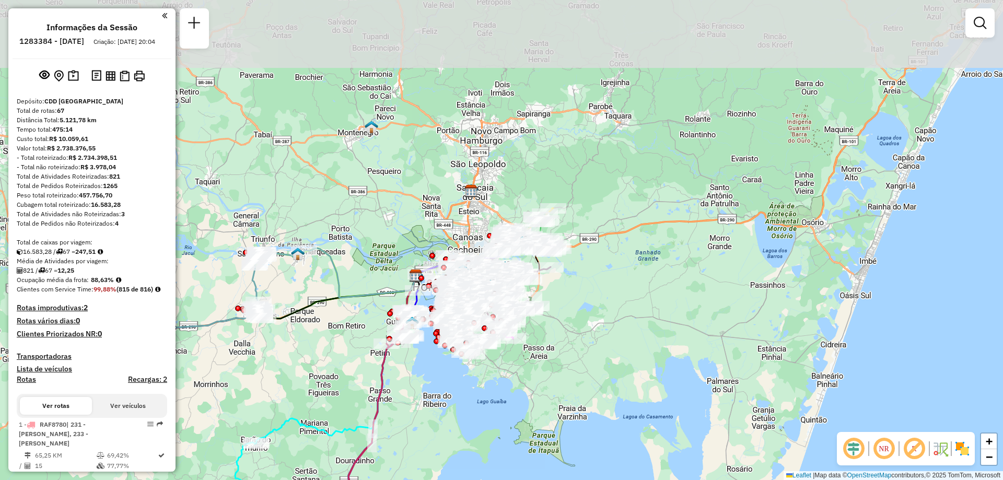
drag, startPoint x: 690, startPoint y: 183, endPoint x: 545, endPoint y: 351, distance: 222.1
click at [553, 358] on div "Janela de atendimento Grade de atendimento Capacidade Transportadoras Veículos …" at bounding box center [501, 240] width 1003 height 480
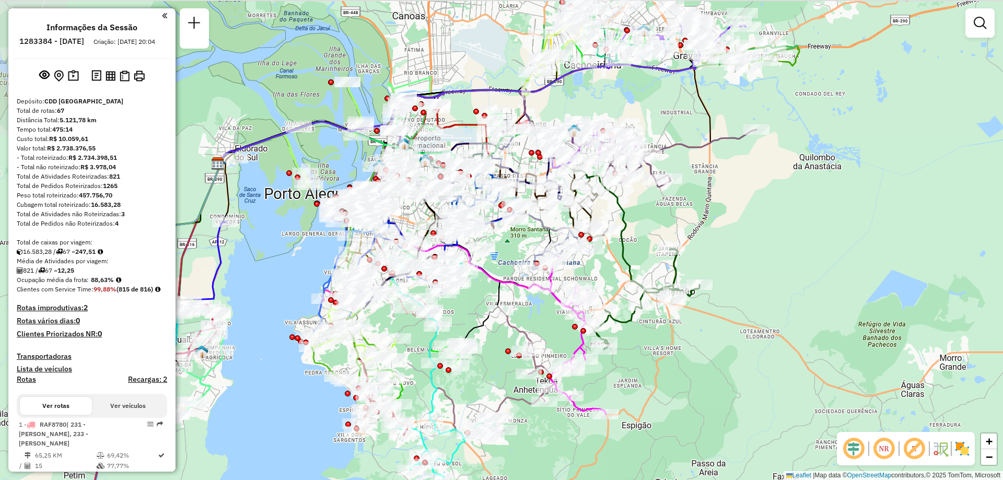
drag, startPoint x: 710, startPoint y: 236, endPoint x: 697, endPoint y: 388, distance: 153.0
click at [744, 402] on div "Janela de atendimento Grade de atendimento Capacidade Transportadoras Veículos …" at bounding box center [501, 240] width 1003 height 480
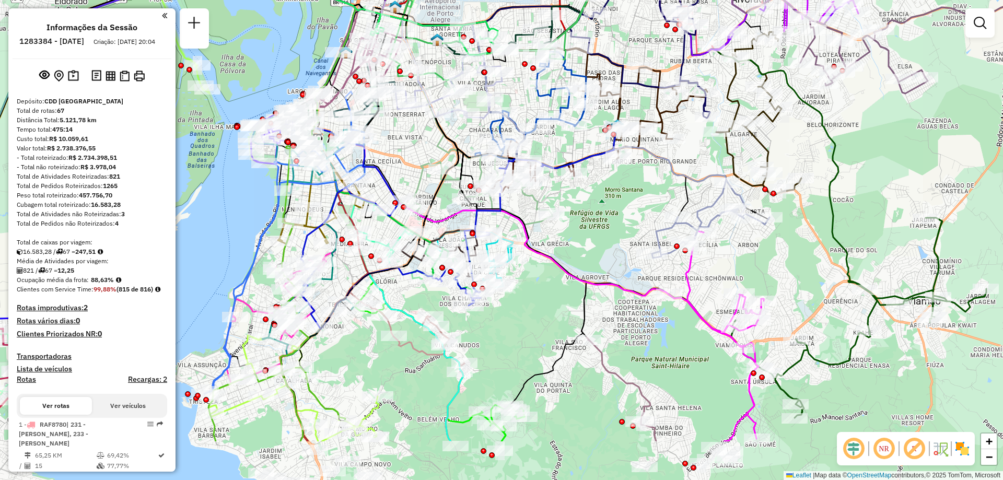
drag, startPoint x: 531, startPoint y: 418, endPoint x: 536, endPoint y: 332, distance: 86.8
click at [536, 332] on div "Janela de atendimento Grade de atendimento Capacidade Transportadoras Veículos …" at bounding box center [501, 240] width 1003 height 480
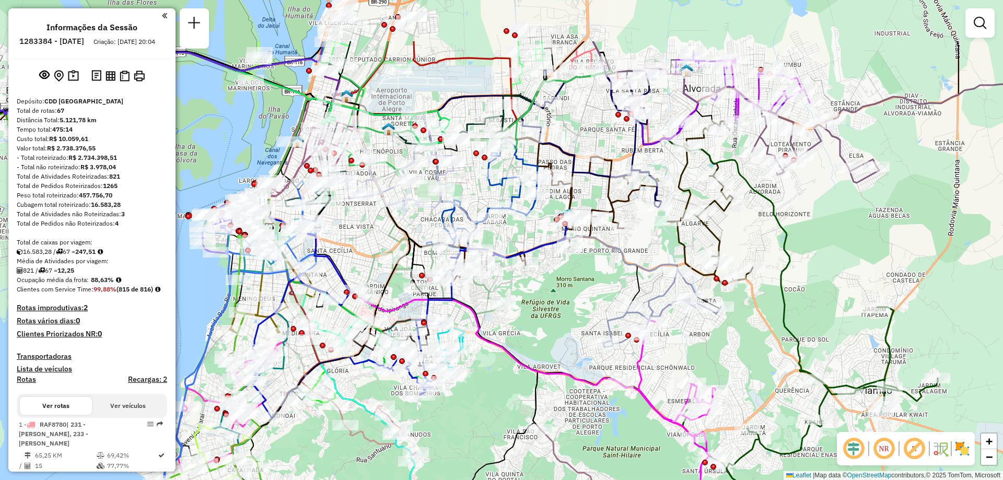
drag, startPoint x: 614, startPoint y: 207, endPoint x: 566, endPoint y: 296, distance: 101.7
click at [566, 296] on div "Janela de atendimento Grade de atendimento Capacidade Transportadoras Veículos …" at bounding box center [501, 240] width 1003 height 480
